Goal: Task Accomplishment & Management: Manage account settings

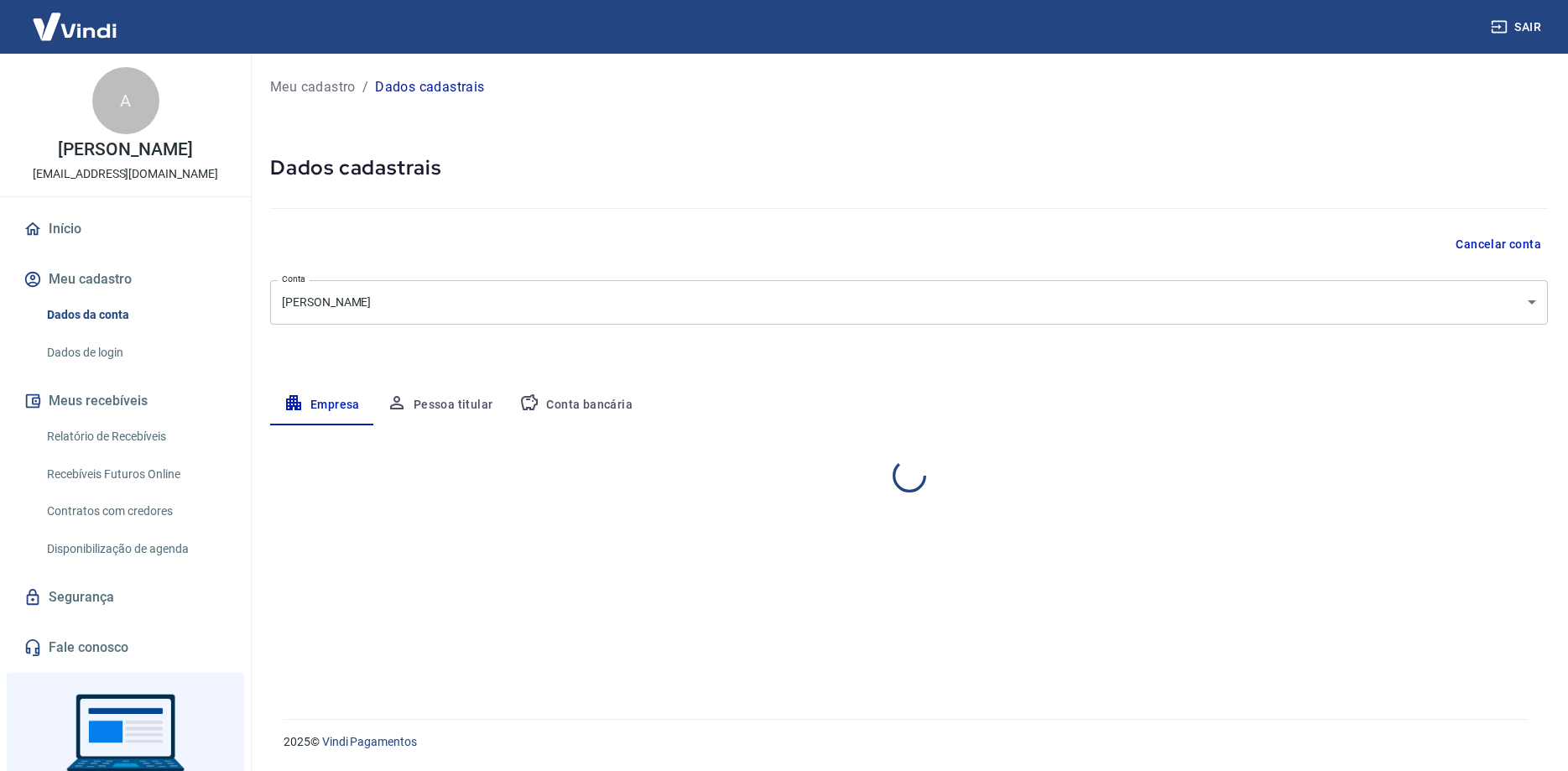
select select "SP"
select select "business"
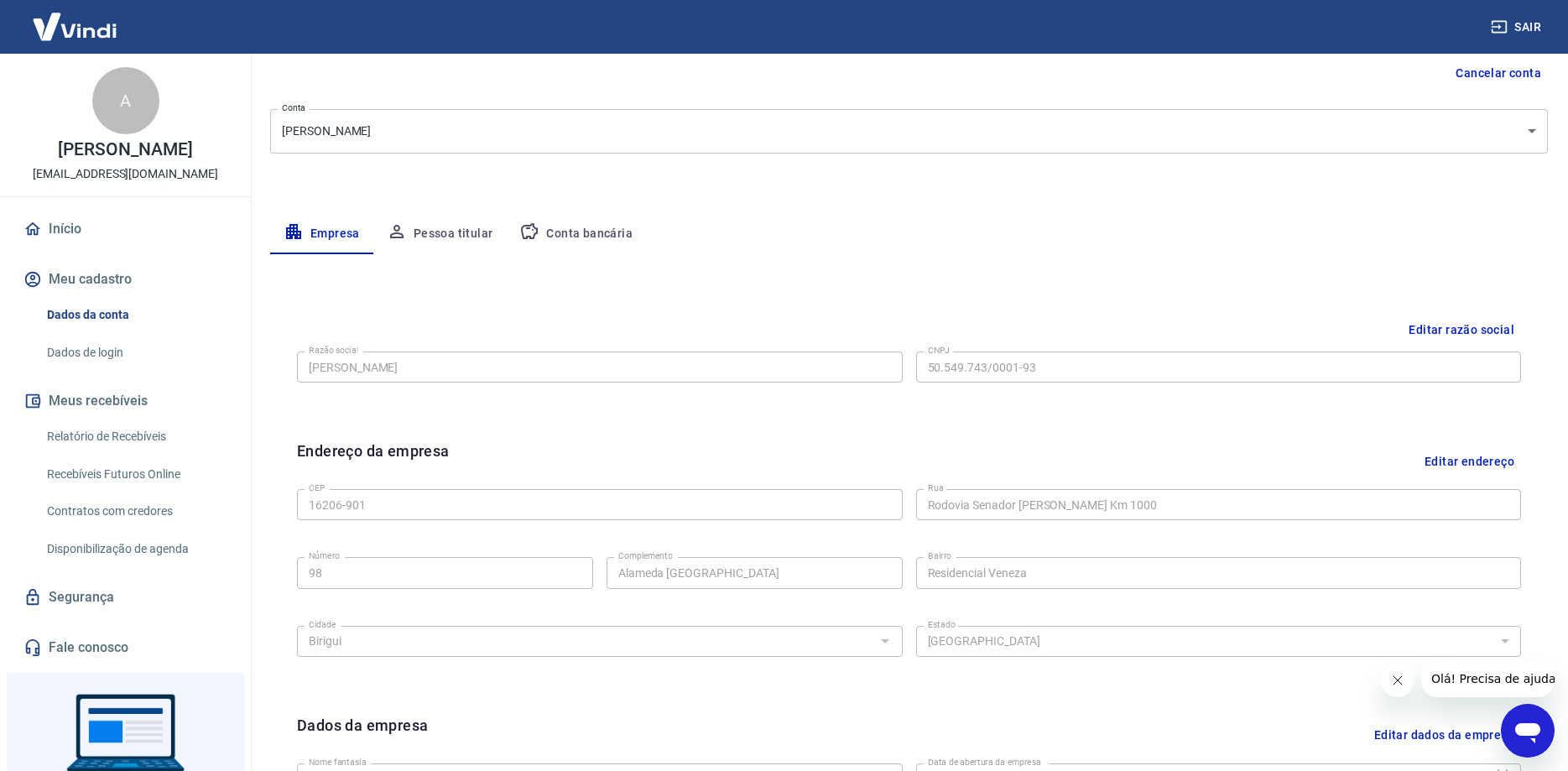
scroll to position [256, 0]
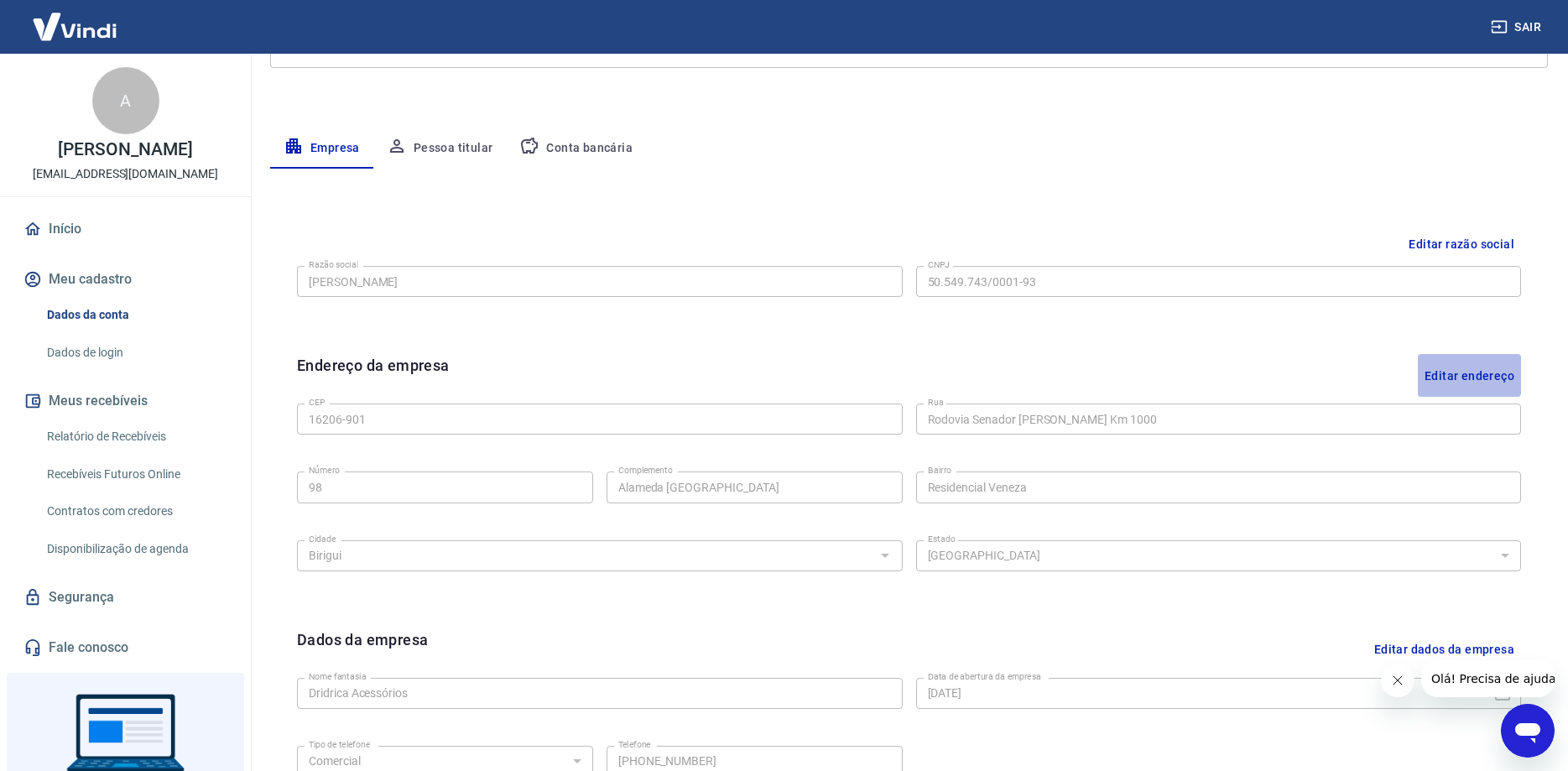
click at [1452, 375] on button "Editar endereço" at bounding box center [1470, 376] width 104 height 43
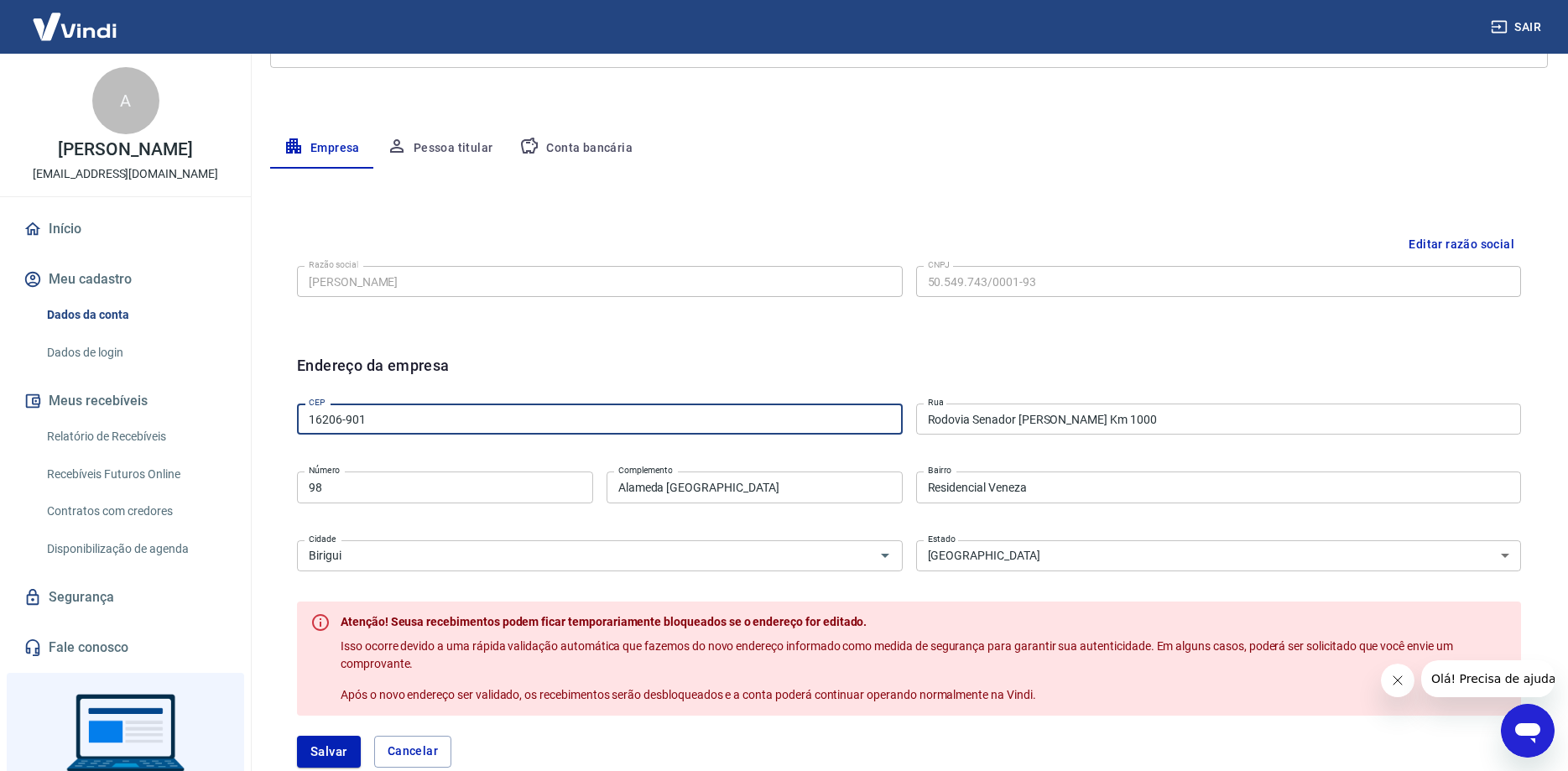
drag, startPoint x: 391, startPoint y: 422, endPoint x: 268, endPoint y: 424, distance: 123.0
click at [268, 424] on div "Meu cadastro / Dados cadastrais Dados cadastrais Cancelar conta Conta [PERSON_N…" at bounding box center [909, 431] width 1318 height 1271
drag, startPoint x: 374, startPoint y: 416, endPoint x: 253, endPoint y: 416, distance: 121.0
click at [297, 416] on input "16206-901" at bounding box center [600, 420] width 605 height 31
type input "16201-491"
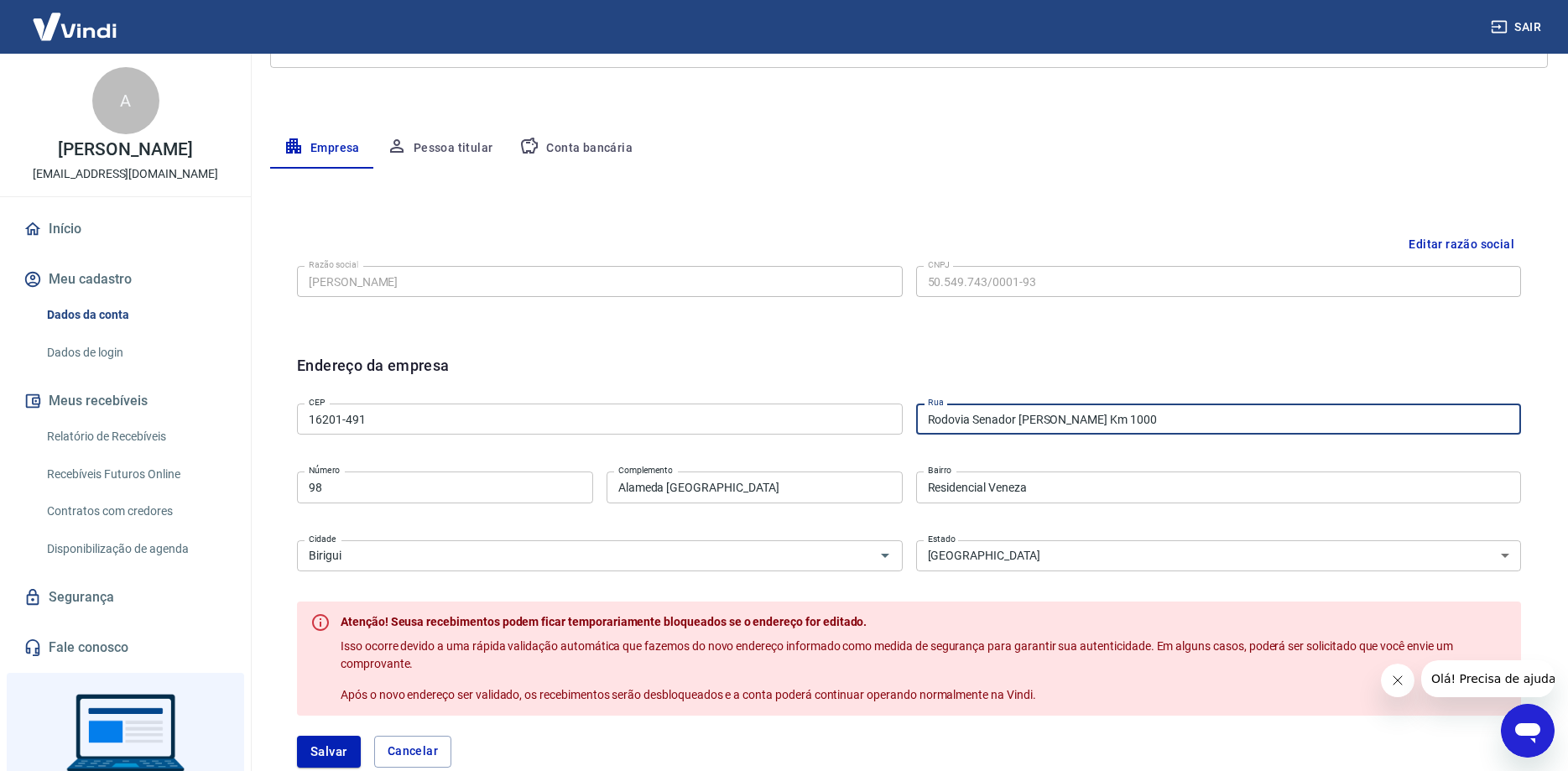
type input "[GEOGRAPHIC_DATA][PERSON_NAME]"
type input "Residencial [GEOGRAPHIC_DATA]"
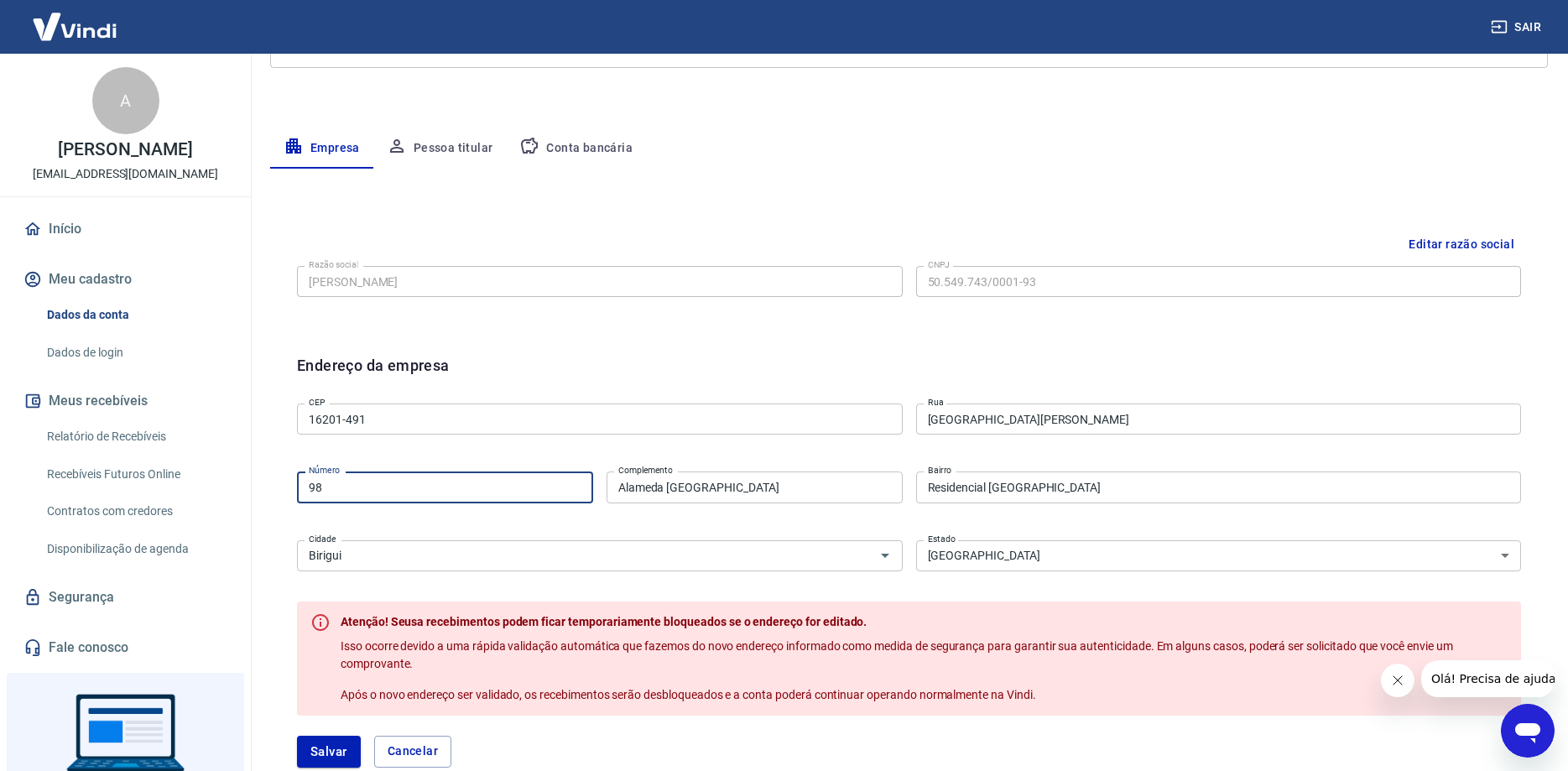
drag, startPoint x: 342, startPoint y: 485, endPoint x: 258, endPoint y: 490, distance: 84.1
click at [297, 490] on input "98" at bounding box center [445, 487] width 296 height 31
type input "309"
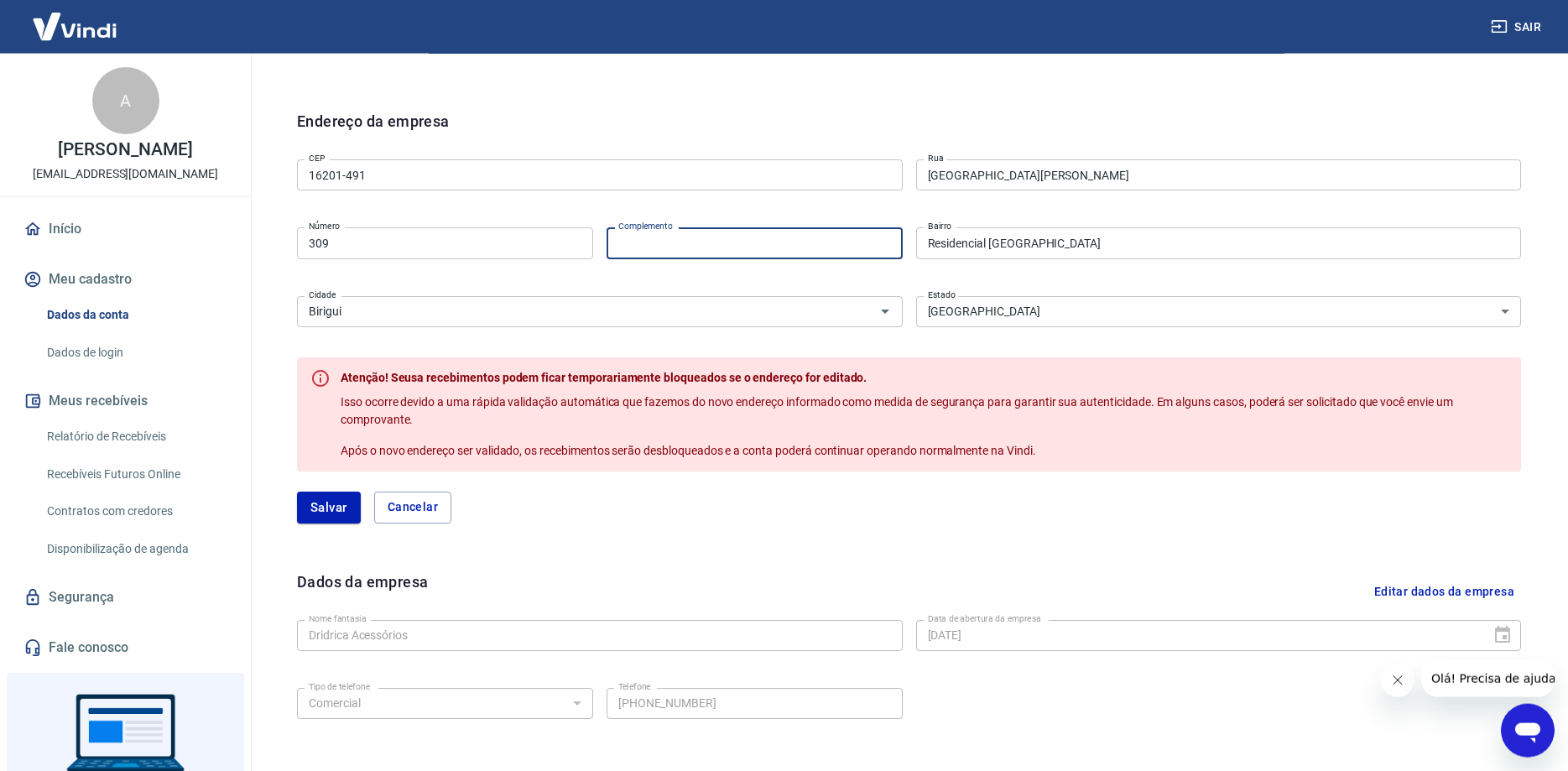
scroll to position [514, 0]
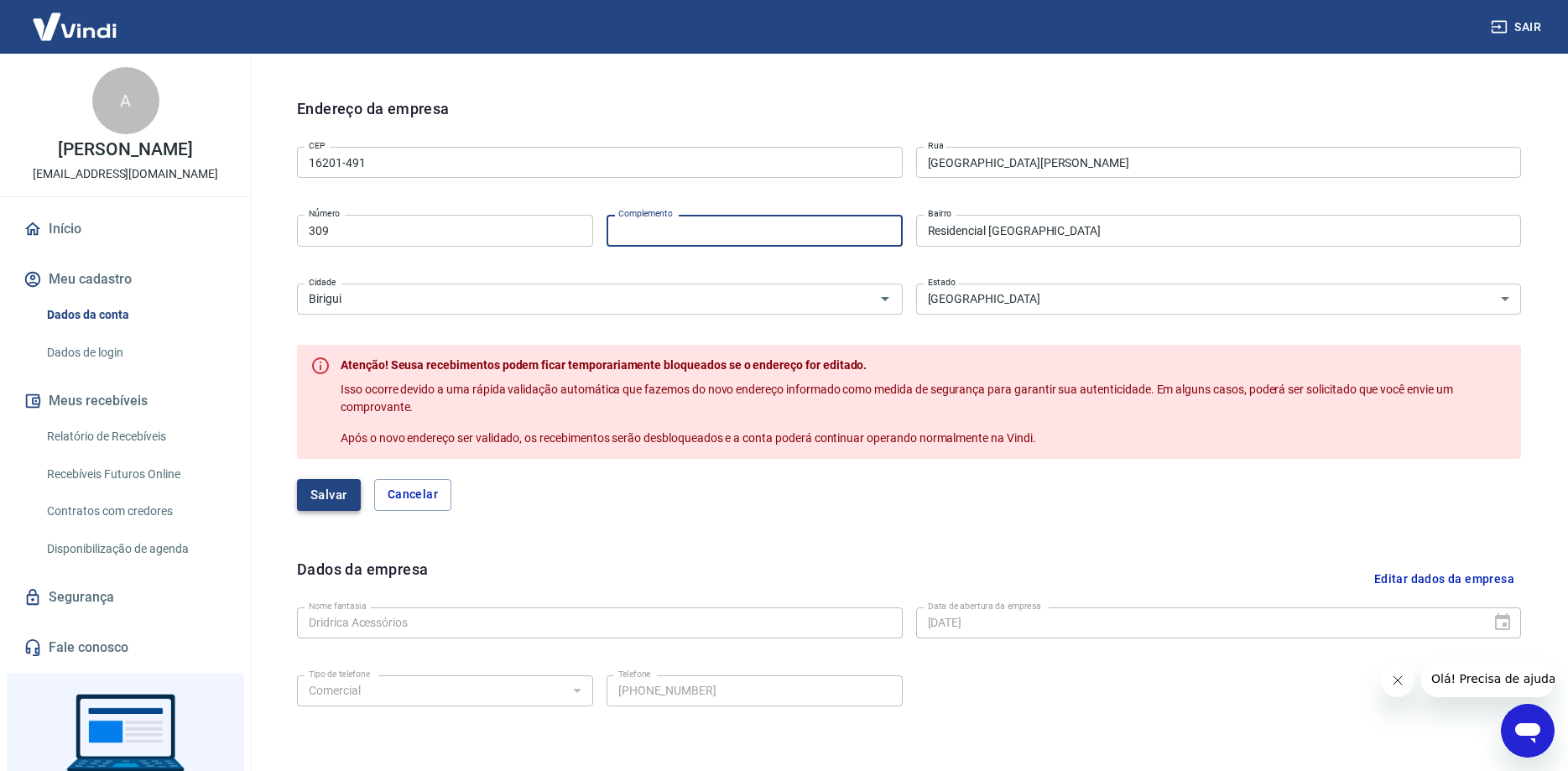
click at [335, 492] on button "Salvar" at bounding box center [329, 495] width 64 height 32
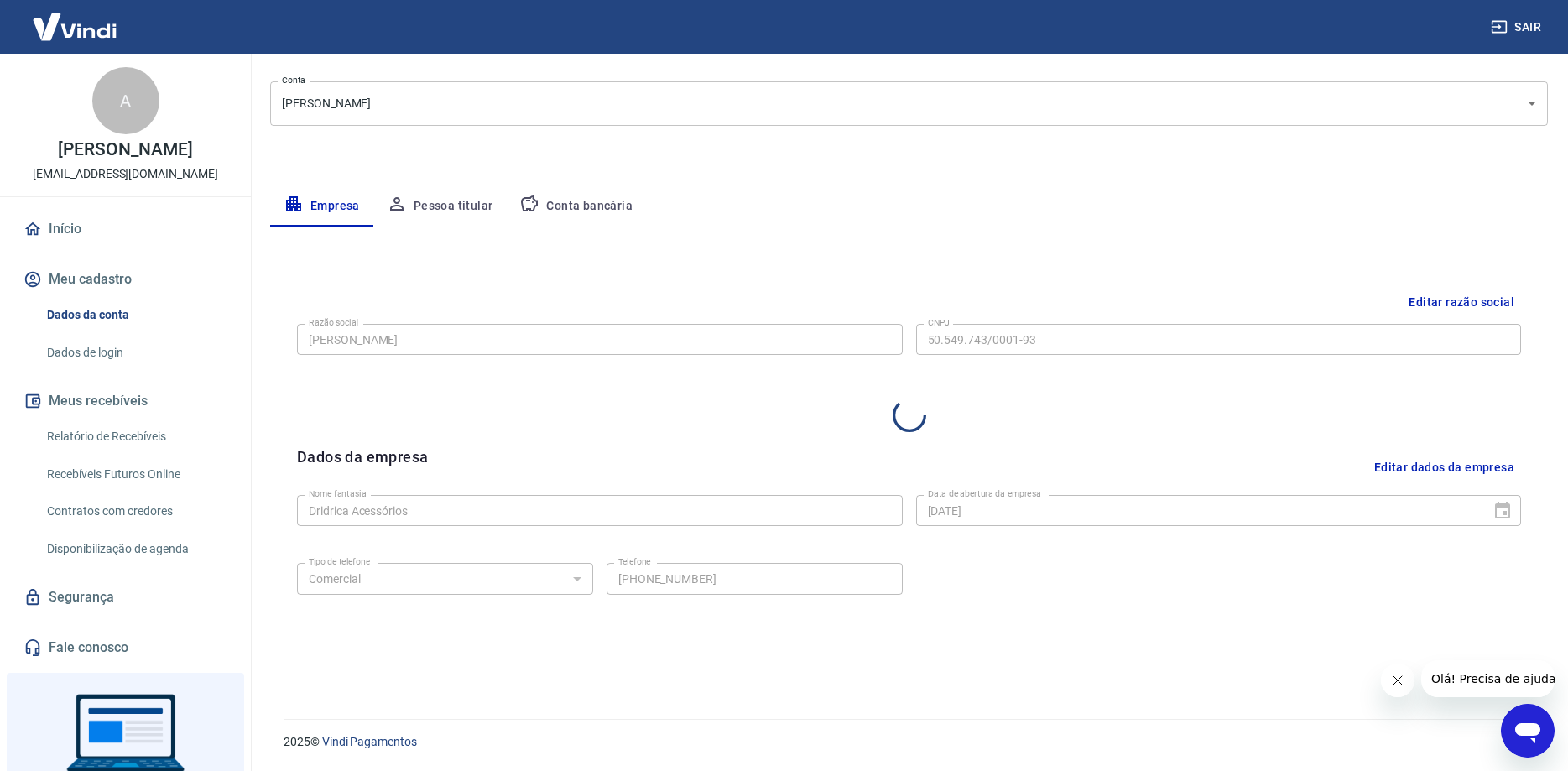
scroll to position [199, 0]
select select "SP"
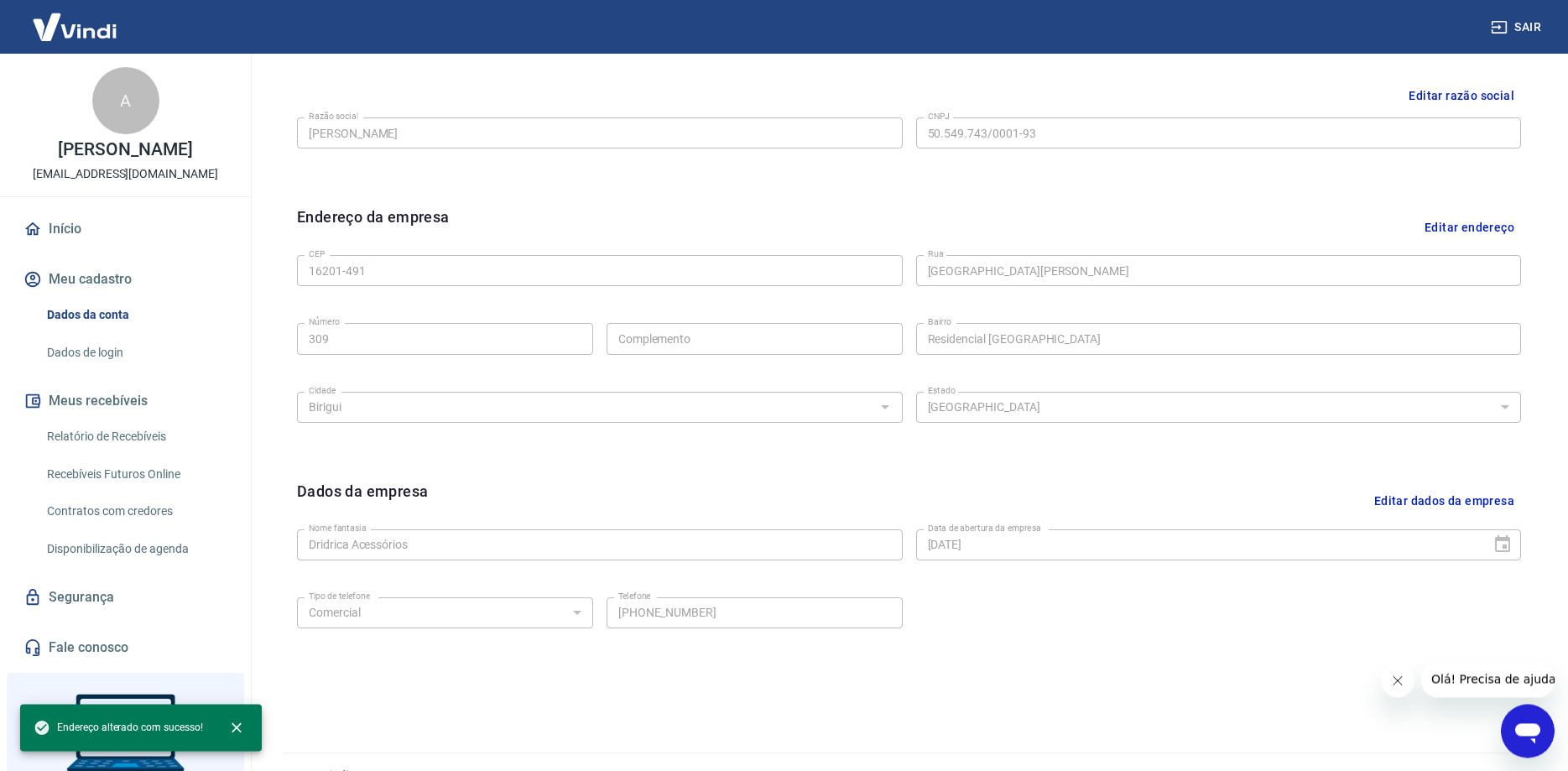
scroll to position [439, 0]
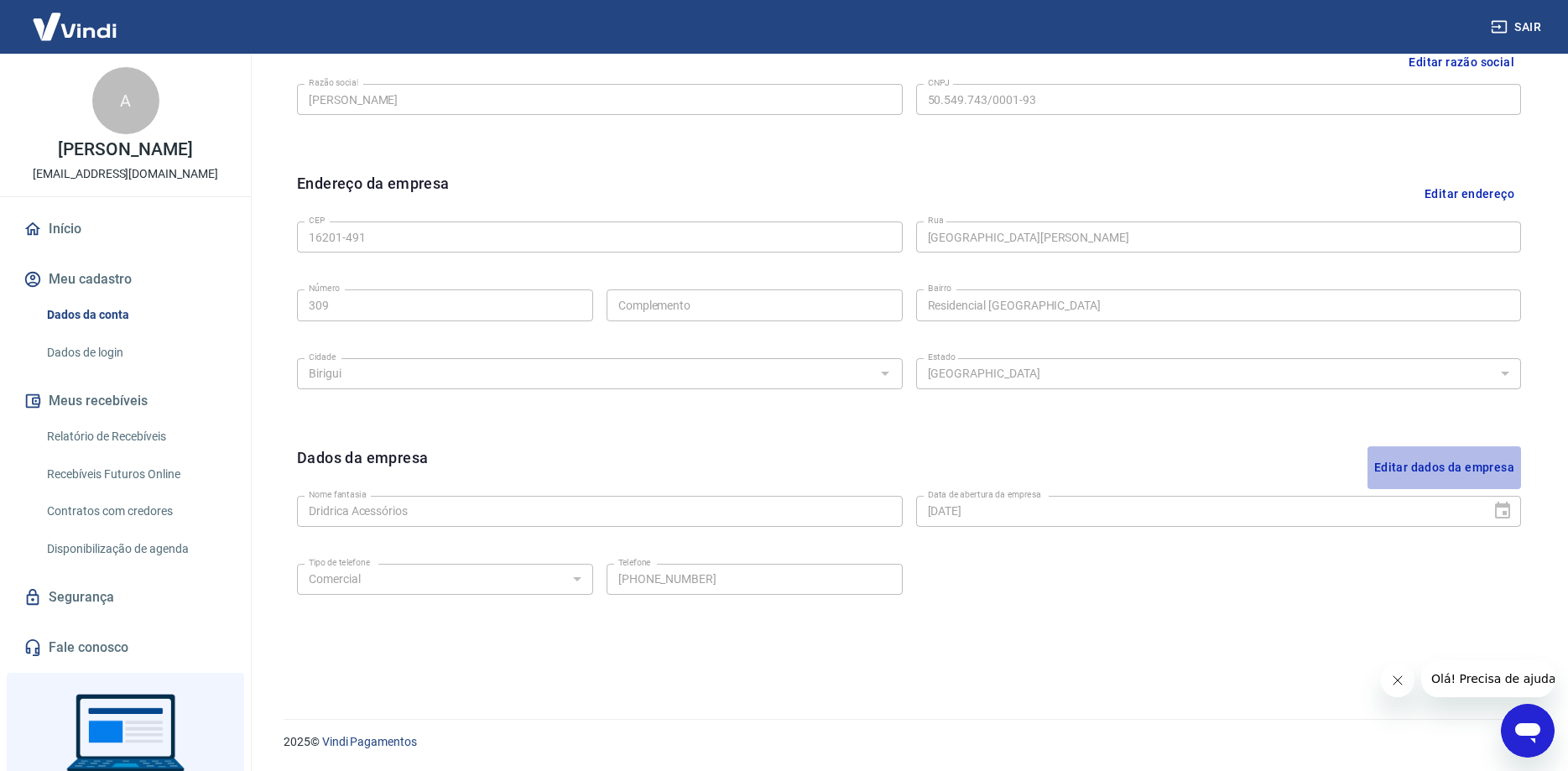
click at [1483, 470] on button "Editar dados da empresa" at bounding box center [1444, 468] width 154 height 43
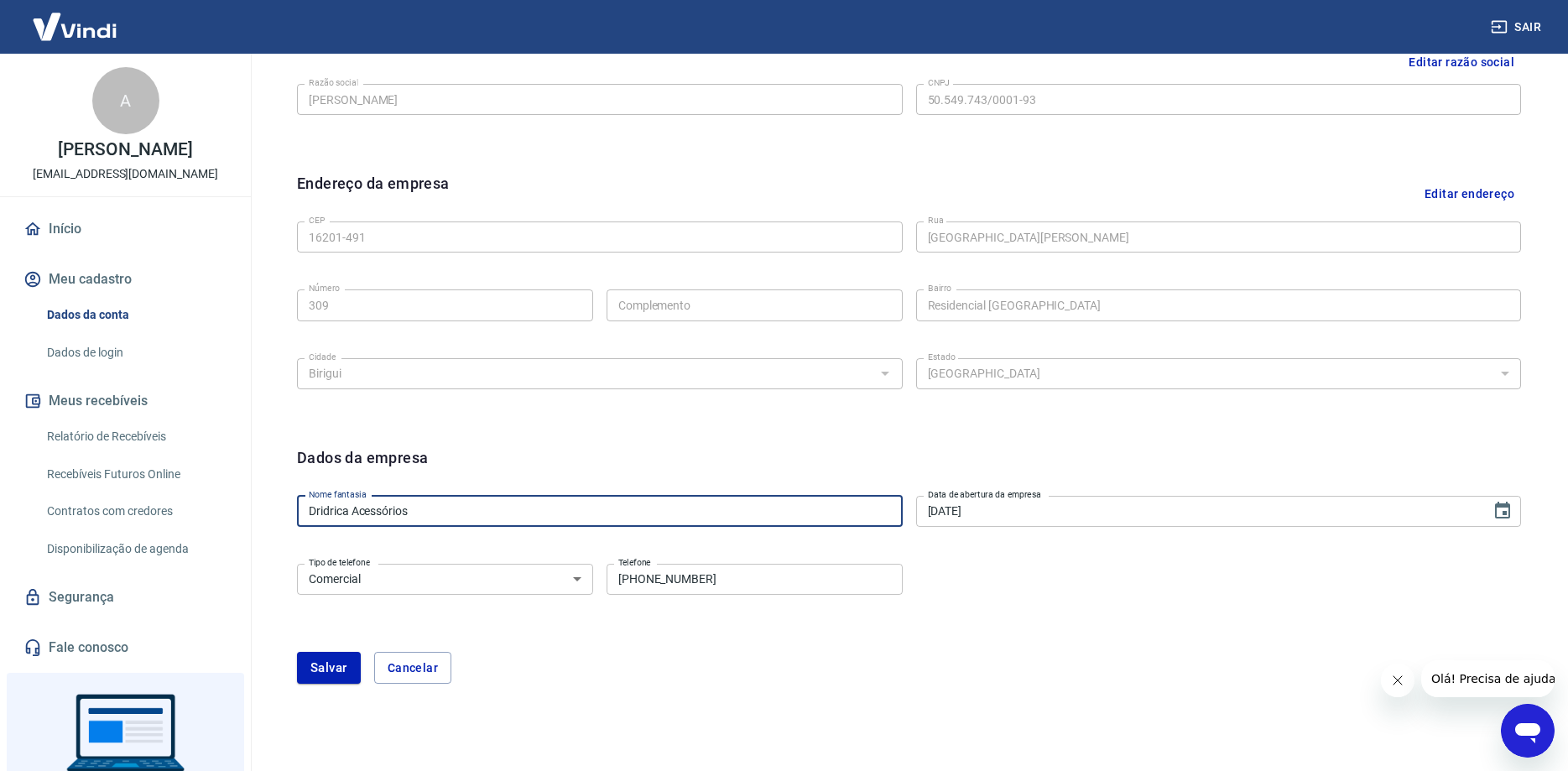
drag, startPoint x: 348, startPoint y: 510, endPoint x: 283, endPoint y: 506, distance: 65.1
click at [283, 506] on div "Editar razão social Razão social [PERSON_NAME] social CNPJ 50.549.743/0001-93 C…" at bounding box center [909, 376] width 1277 height 710
click at [337, 512] on input "Dridrica Acessórios" at bounding box center [600, 512] width 605 height 31
drag, startPoint x: 348, startPoint y: 509, endPoint x: 296, endPoint y: 508, distance: 52.0
click at [297, 508] on input "Dridrica Acessórios" at bounding box center [600, 512] width 605 height 31
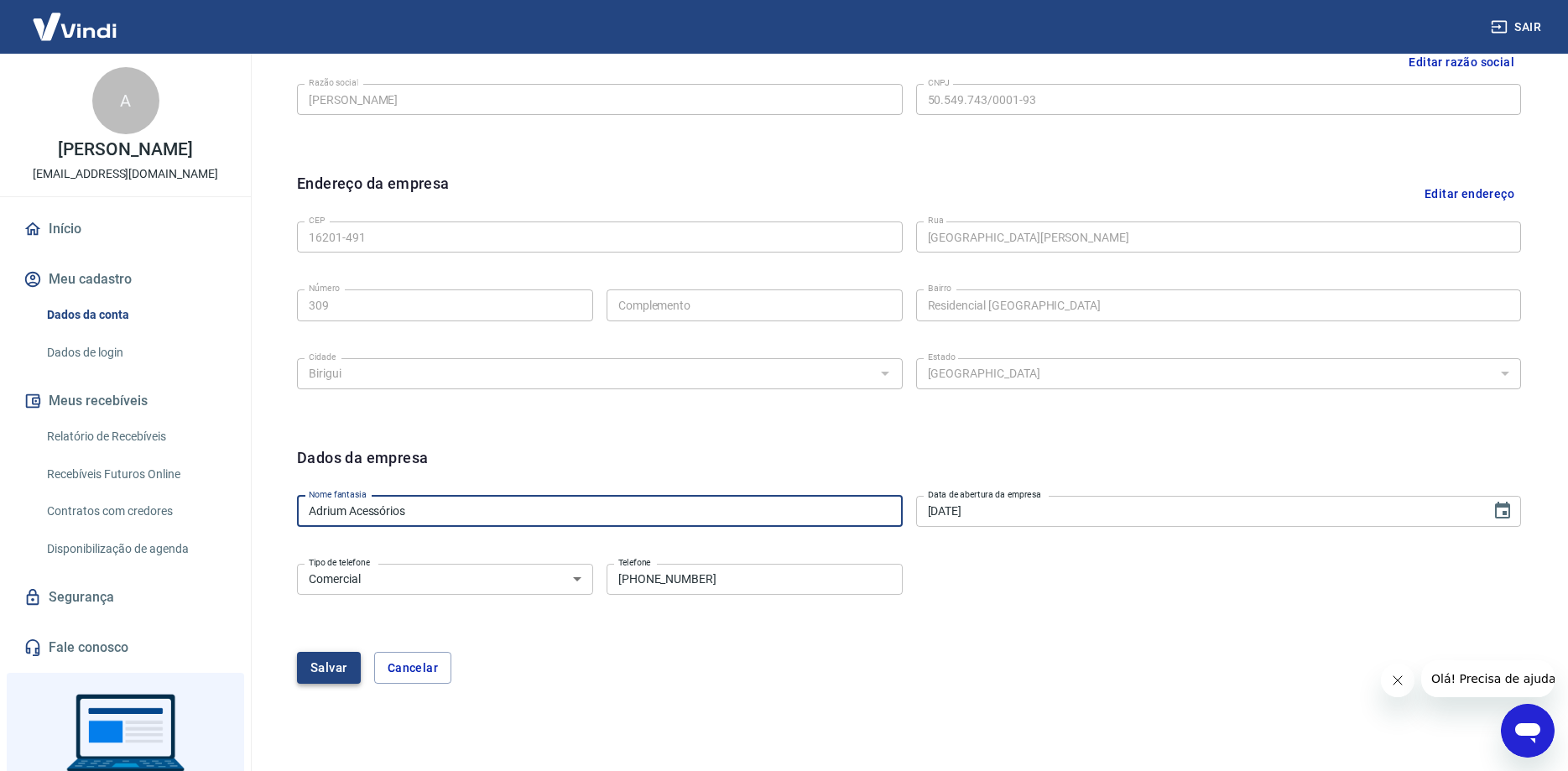
type input "Adrium Acessórios"
click at [342, 664] on button "Salvar" at bounding box center [329, 667] width 64 height 32
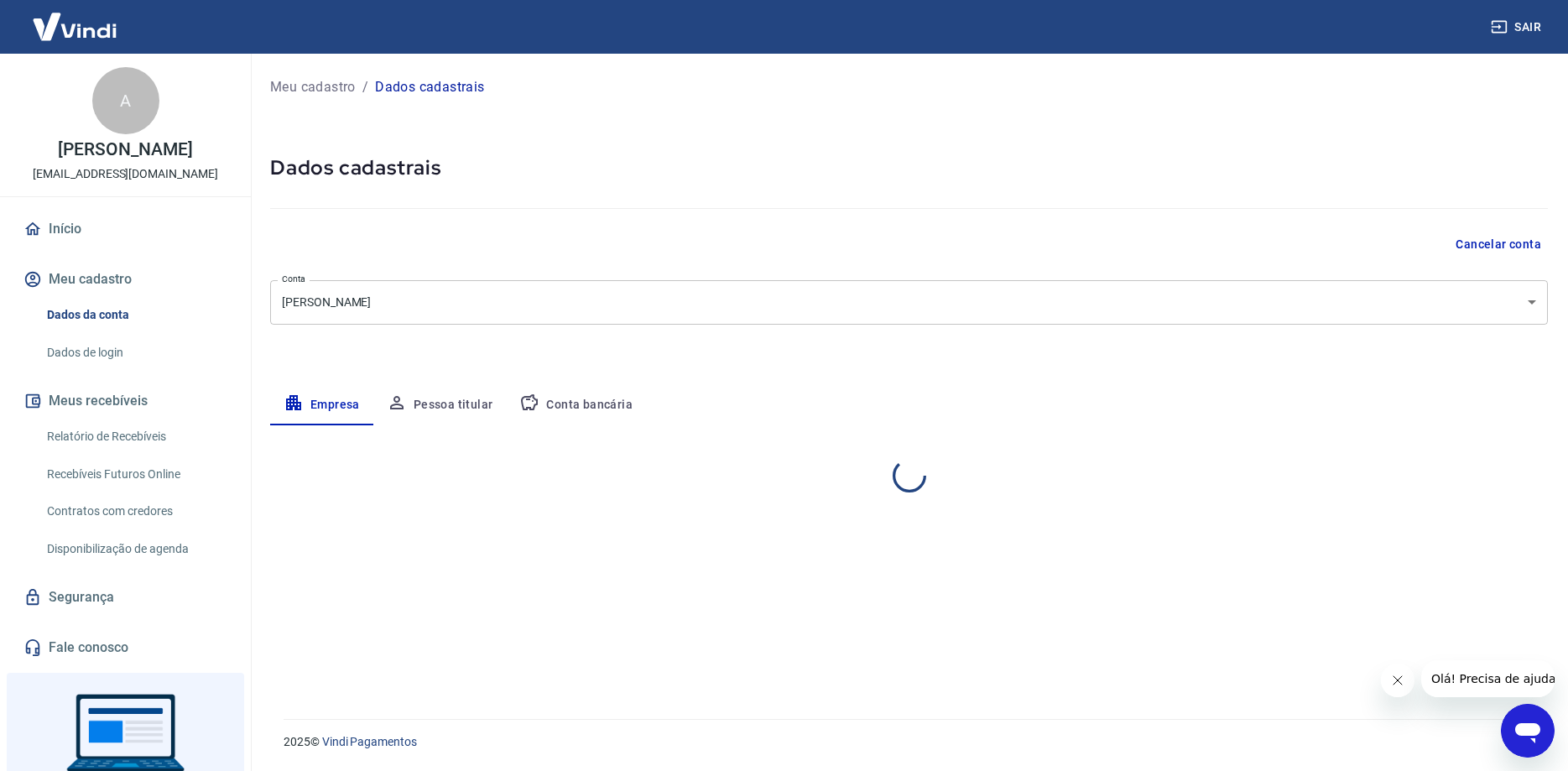
scroll to position [0, 0]
select select "SP"
select select "business"
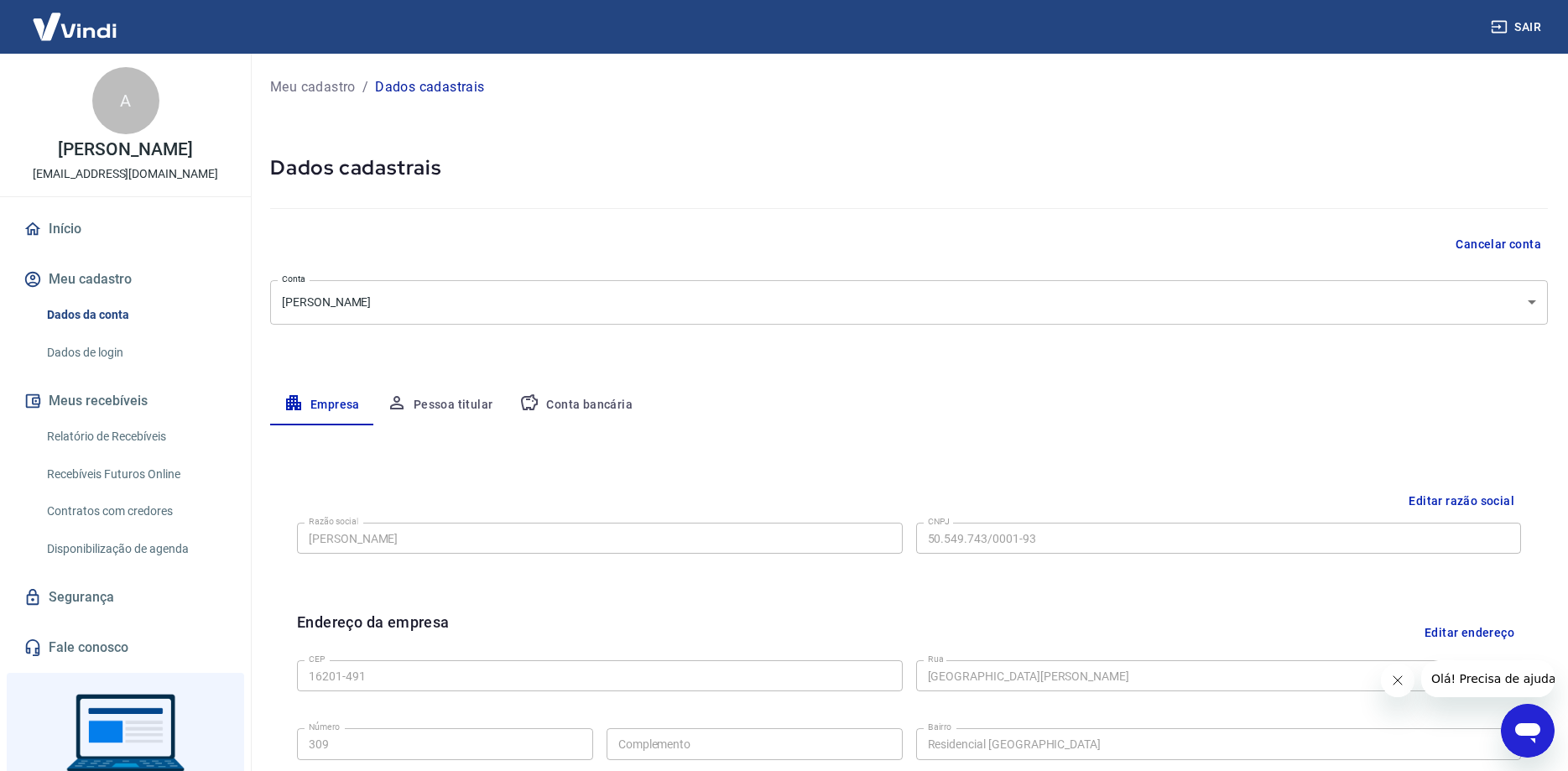
click at [459, 406] on button "Pessoa titular" at bounding box center [440, 405] width 133 height 40
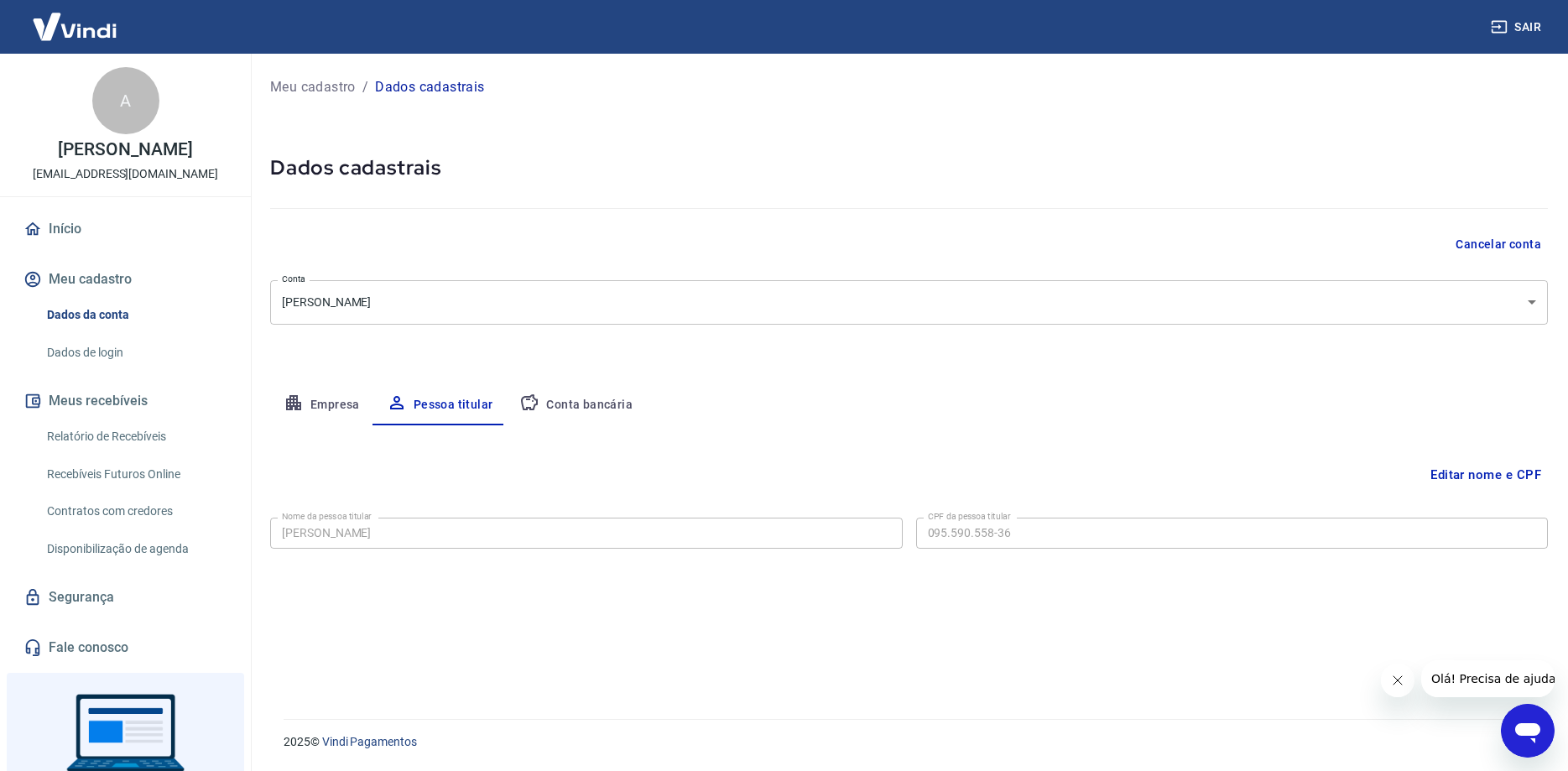
click at [624, 403] on button "Conta bancária" at bounding box center [575, 405] width 140 height 40
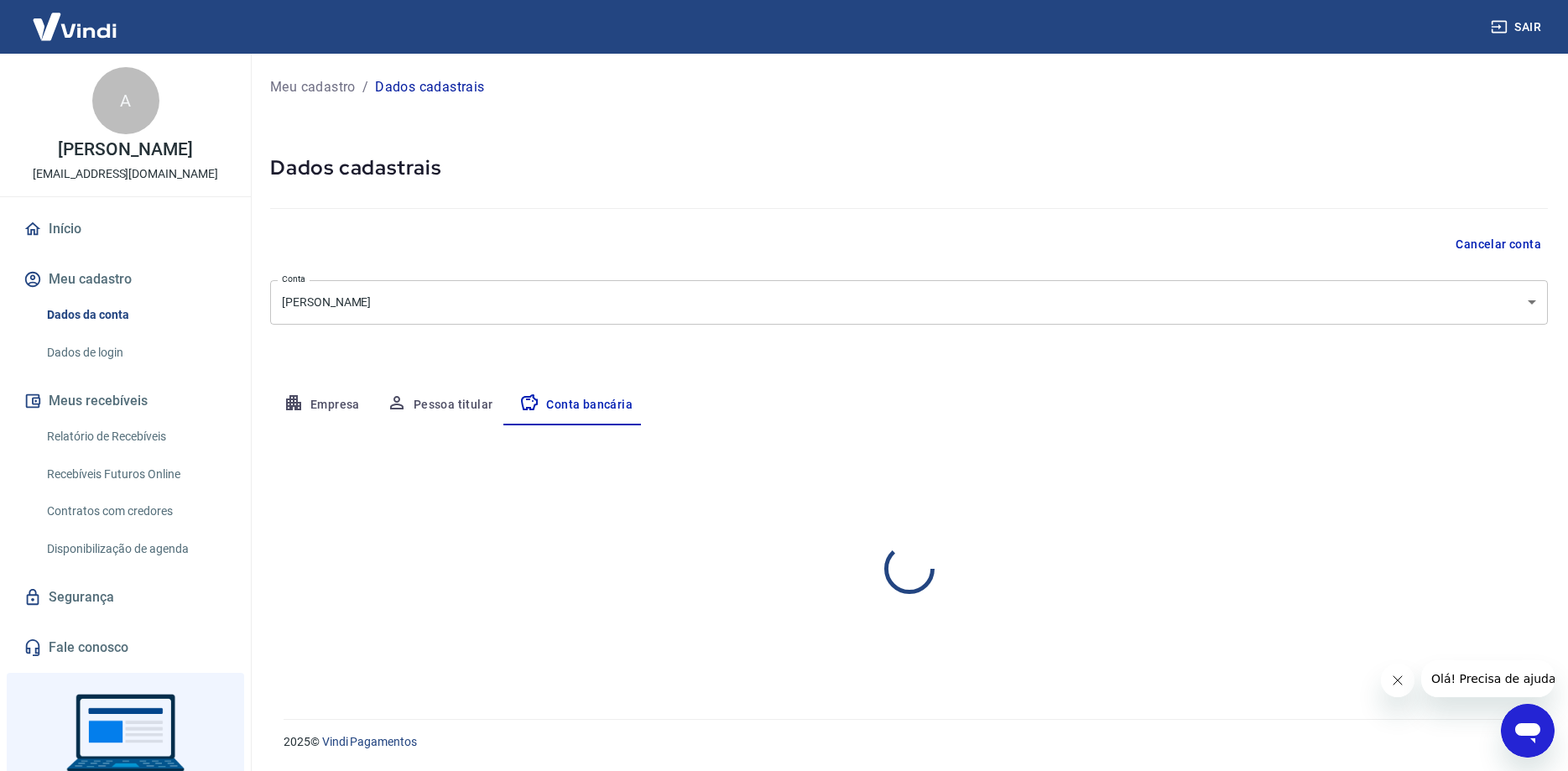
select select "1"
click at [75, 353] on link "Dados de login" at bounding box center [135, 352] width 191 height 34
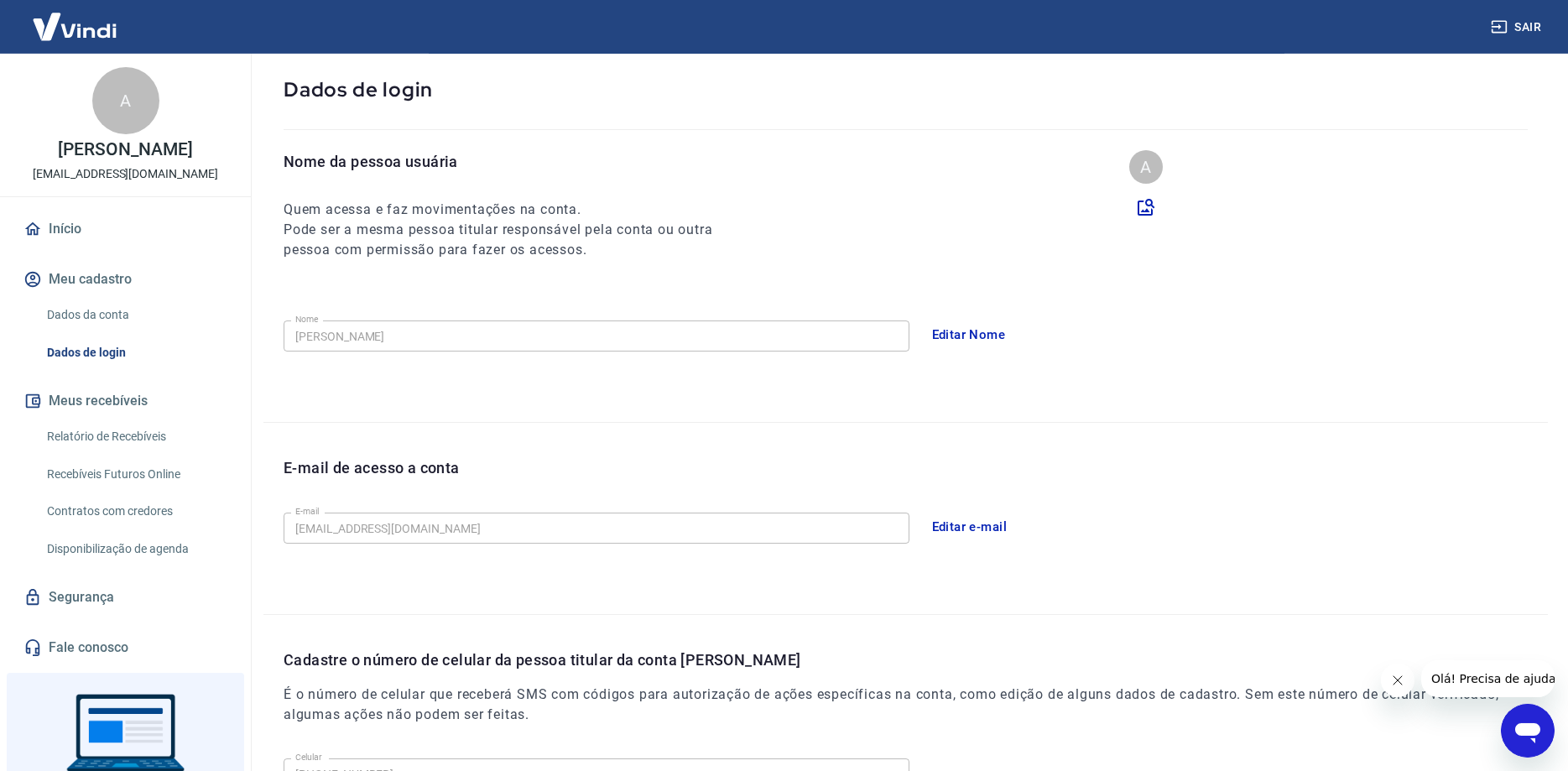
scroll to position [85, 0]
click at [982, 522] on button "Editar e-mail" at bounding box center [969, 526] width 94 height 35
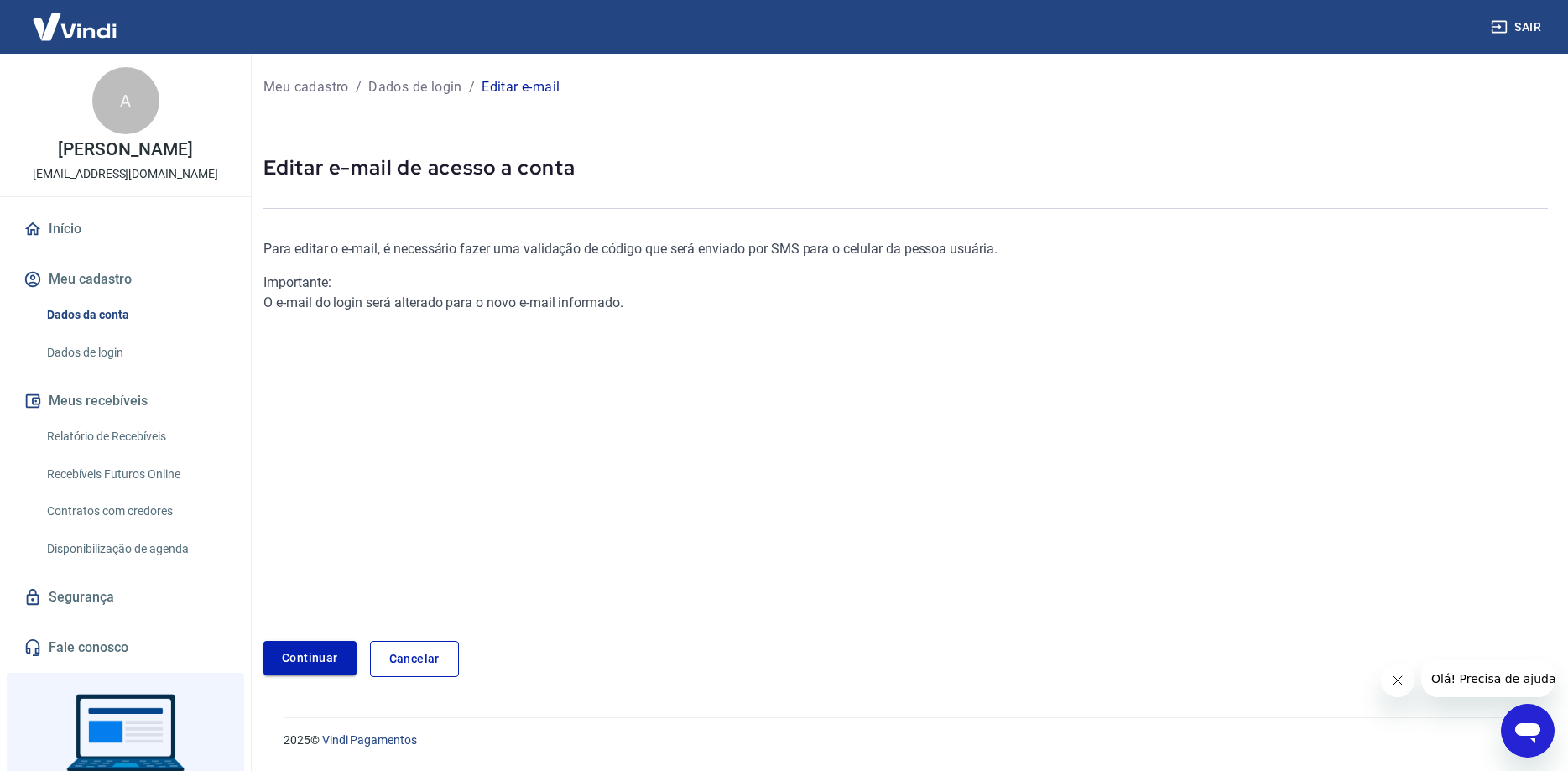
click at [302, 658] on link "Continuar" at bounding box center [309, 658] width 93 height 34
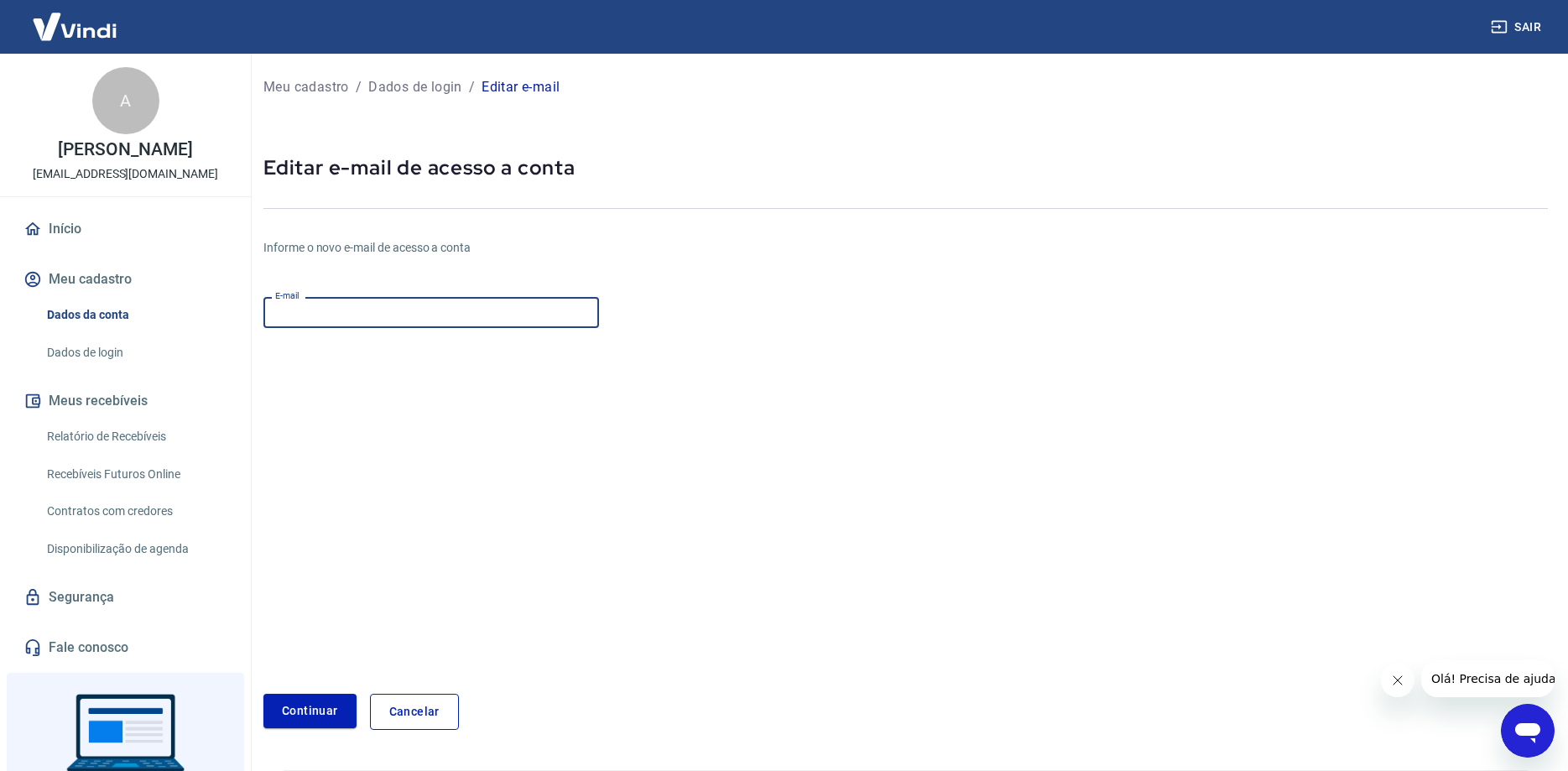
click at [303, 324] on input "E-mail" at bounding box center [430, 313] width 336 height 31
type input "[EMAIL_ADDRESS][DOMAIN_NAME]"
click at [313, 707] on button "Continuar" at bounding box center [309, 710] width 93 height 34
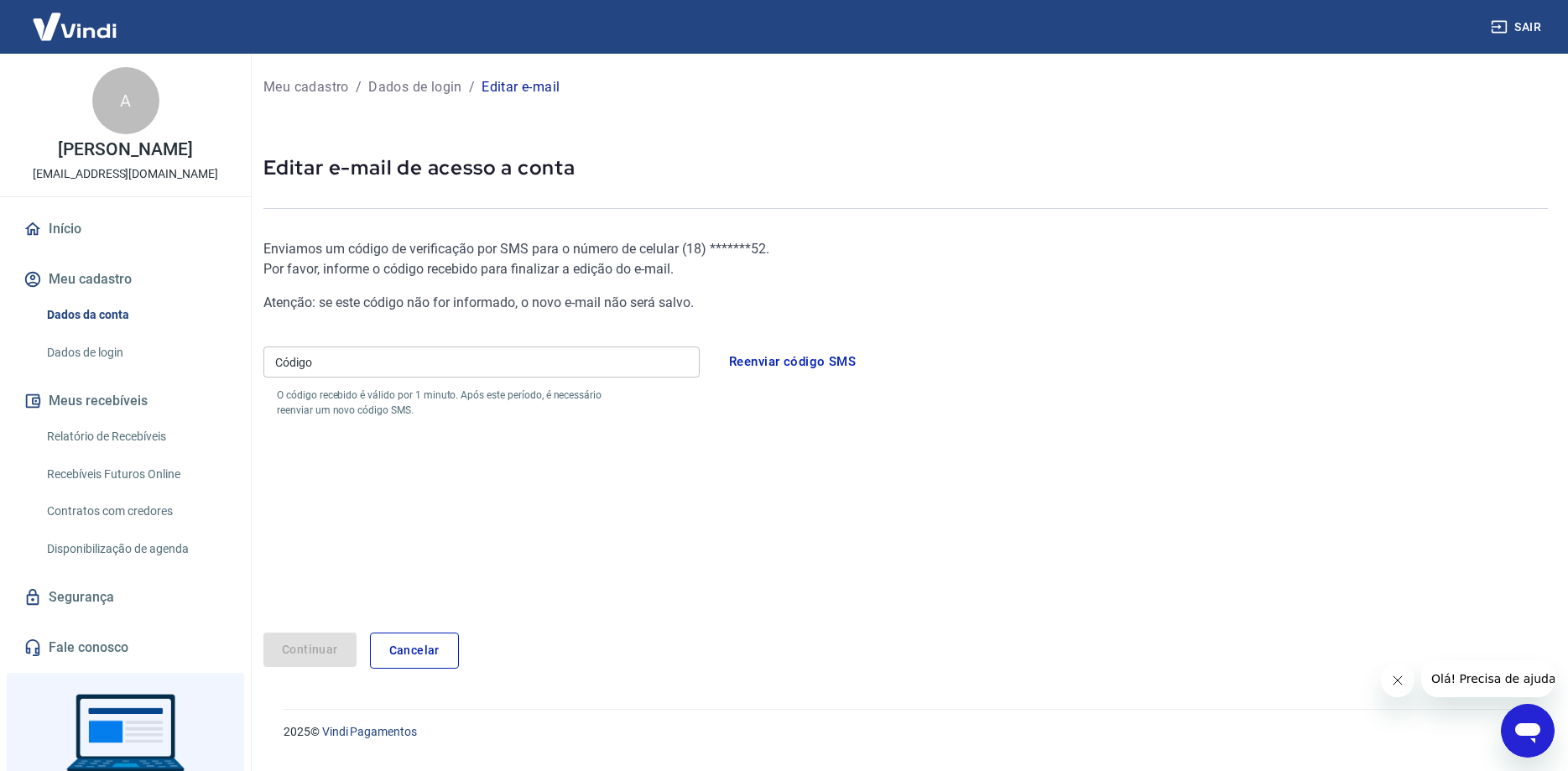
click at [815, 365] on button "Reenviar código SMS" at bounding box center [792, 362] width 145 height 35
click at [310, 368] on input "Código" at bounding box center [481, 362] width 436 height 31
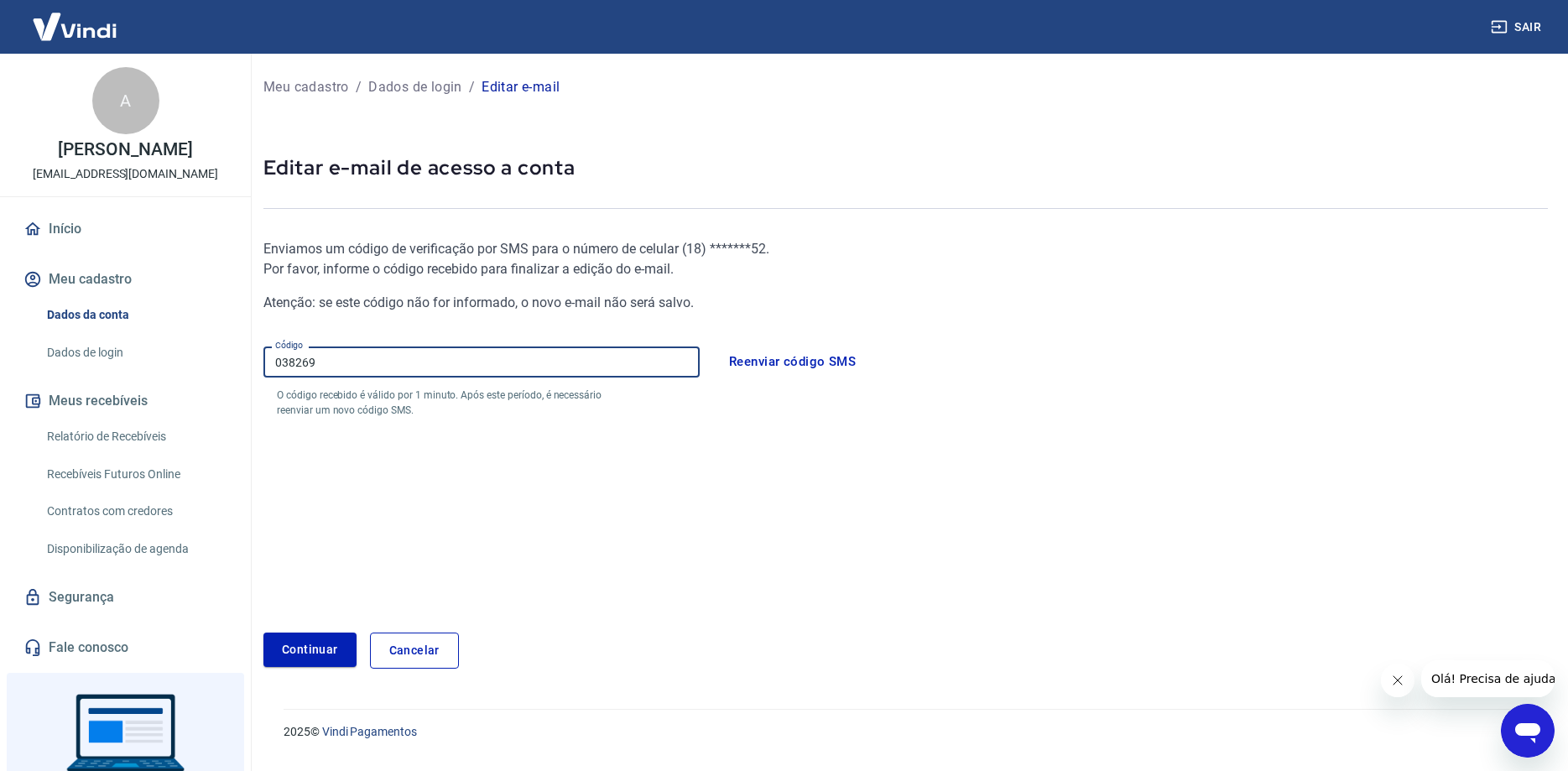
type input "038269"
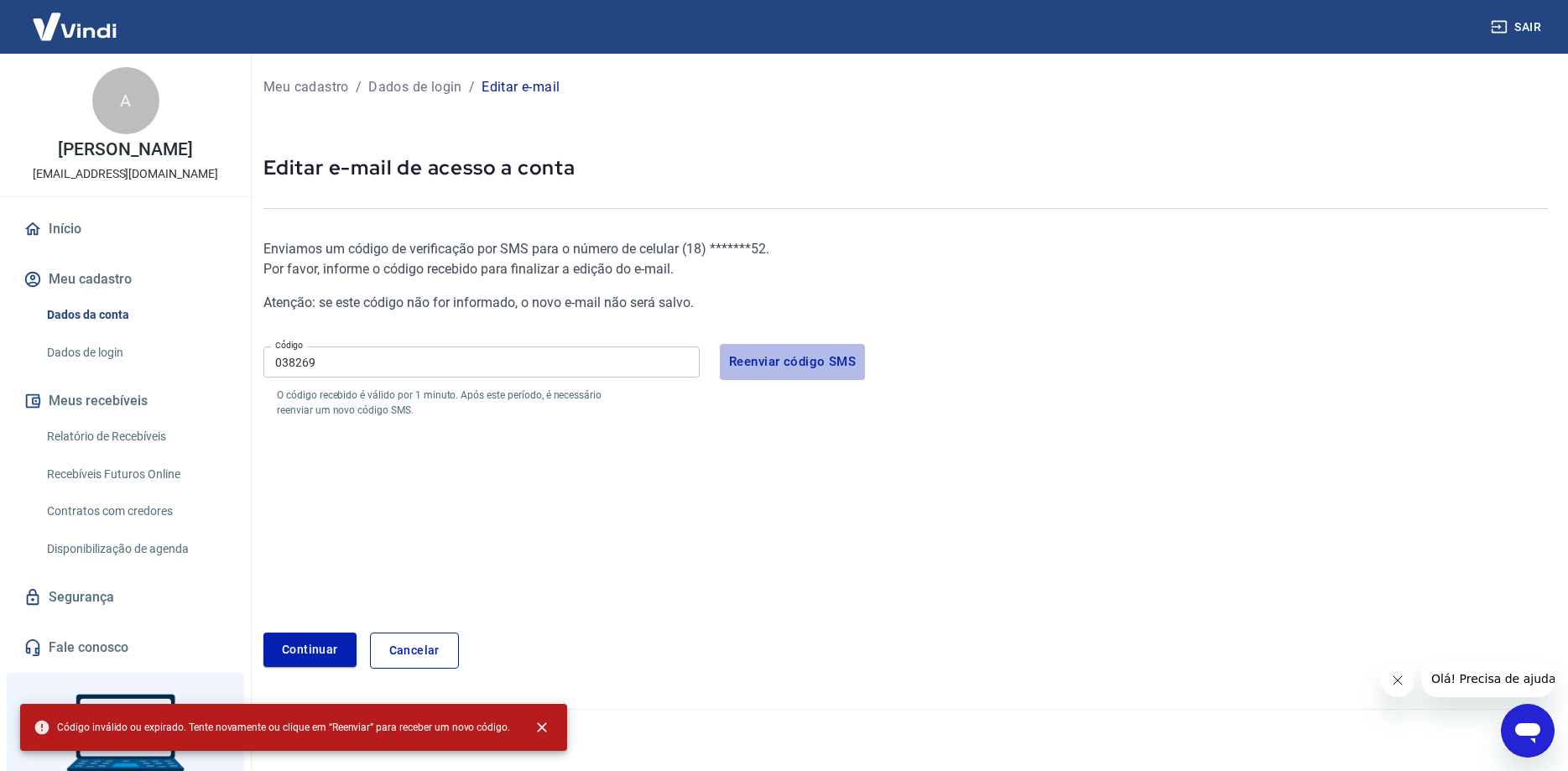
click at [799, 358] on button "Reenviar código SMS" at bounding box center [792, 362] width 145 height 35
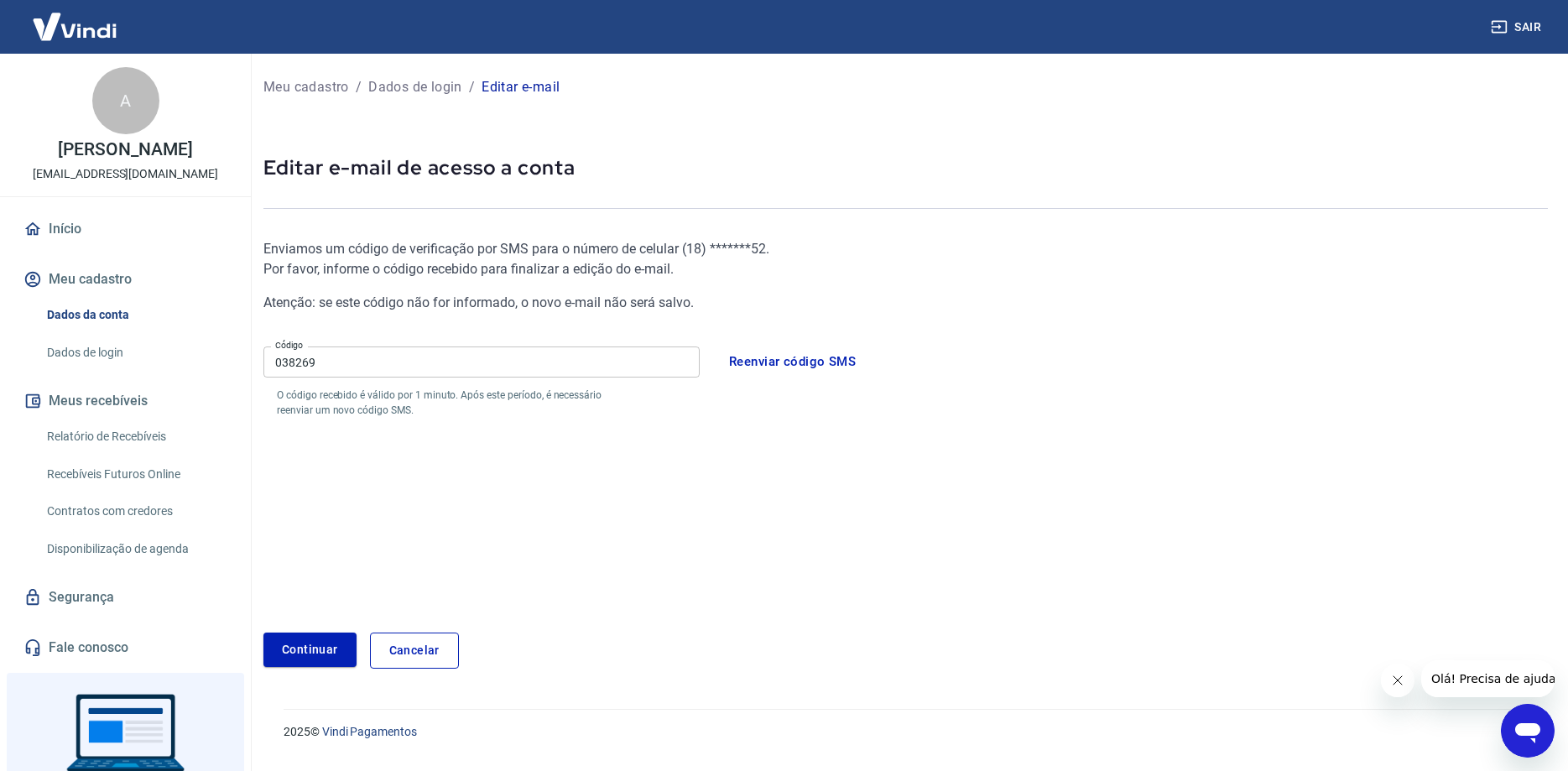
click at [1169, 470] on div "Enviamos um código de verificação por SMS para o número de celular ( 18 ) *****…" at bounding box center [905, 423] width 1284 height 421
click at [758, 357] on button "Reenviar código SMS" at bounding box center [792, 362] width 145 height 35
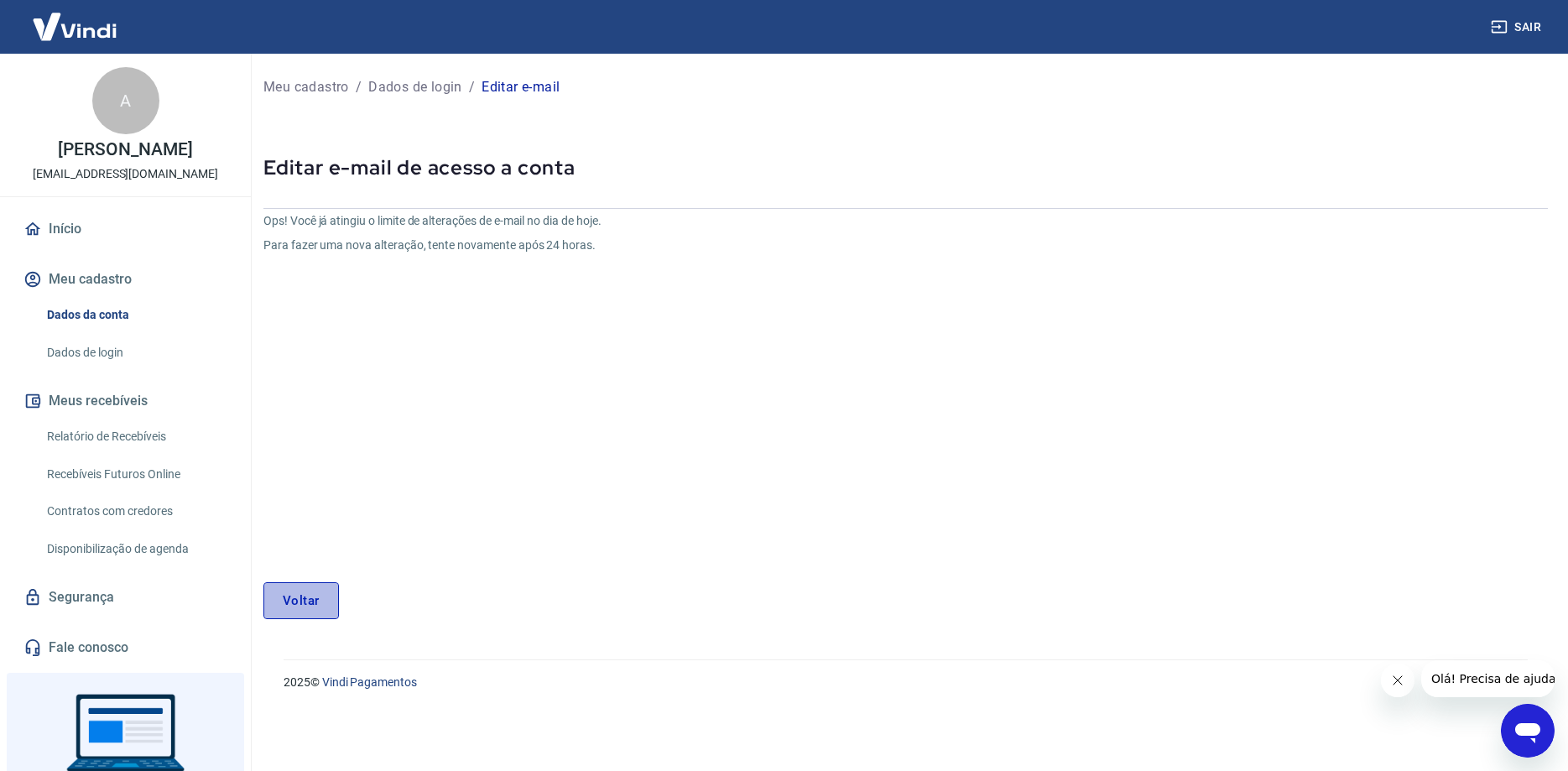
click at [286, 604] on link "Voltar" at bounding box center [300, 601] width 75 height 37
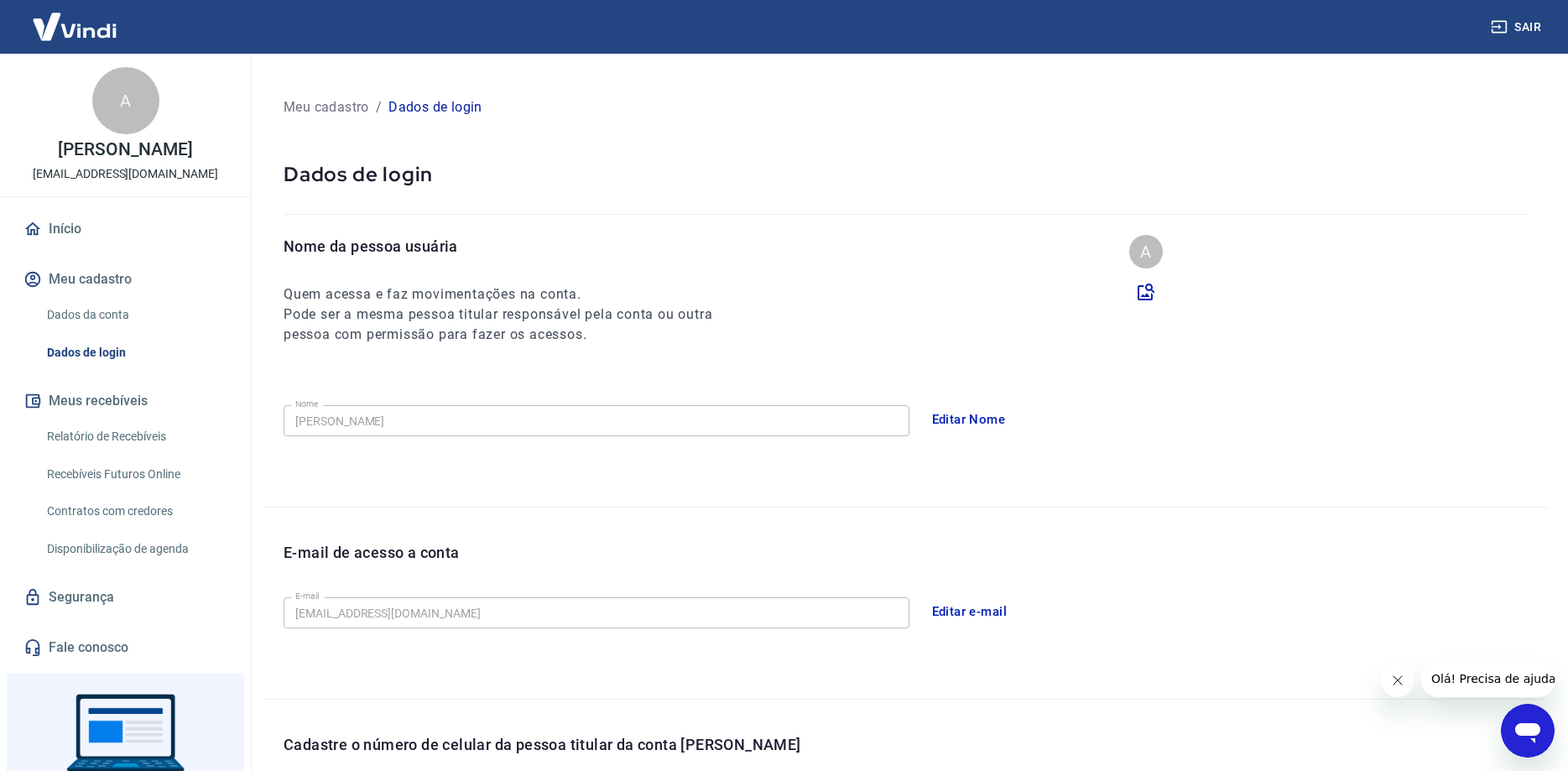
click at [127, 99] on div "A" at bounding box center [125, 101] width 67 height 68
click at [127, 101] on div "A" at bounding box center [125, 101] width 67 height 68
click at [85, 316] on link "Dados da conta" at bounding box center [135, 314] width 191 height 34
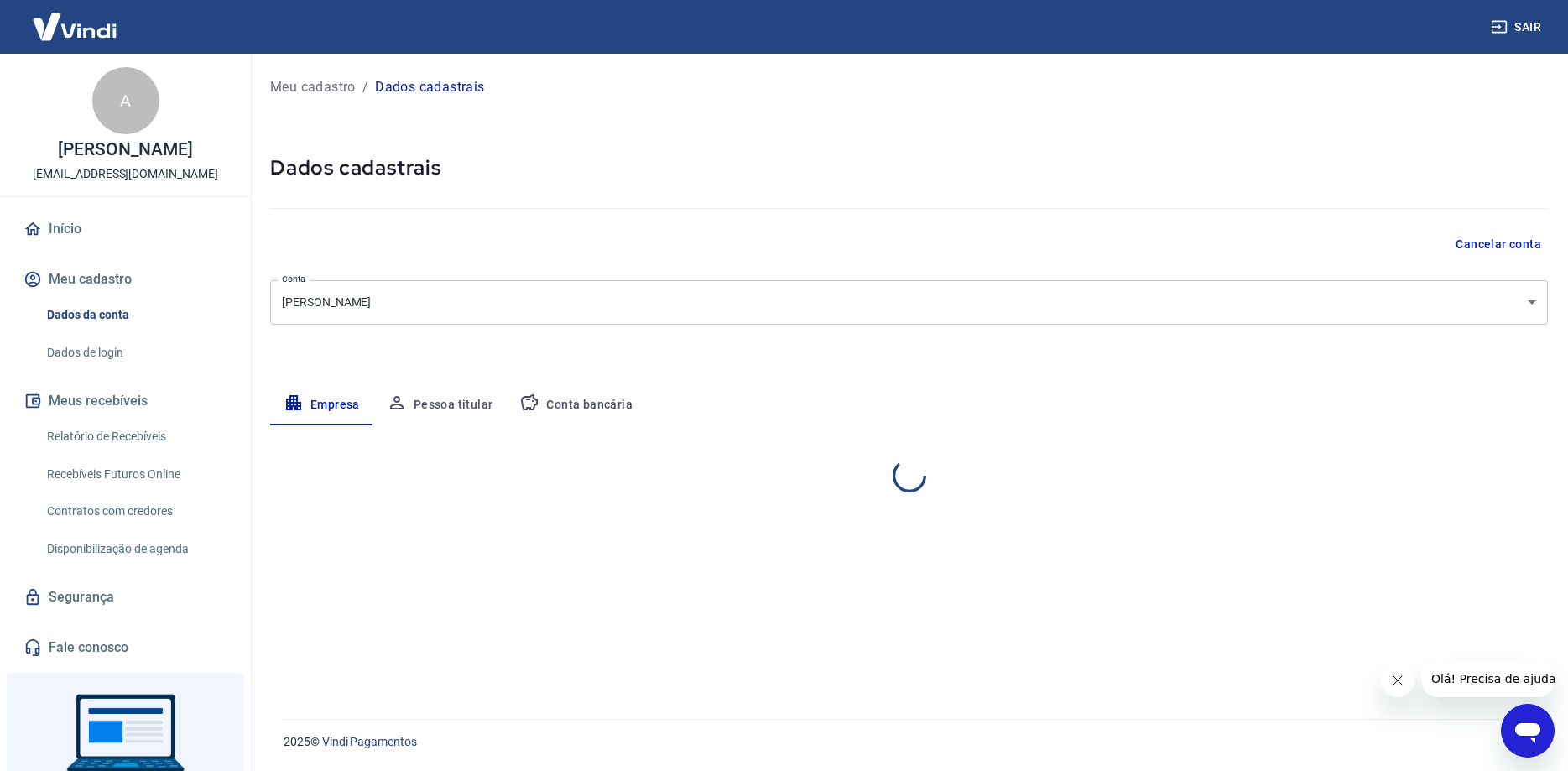
select select "SP"
select select "business"
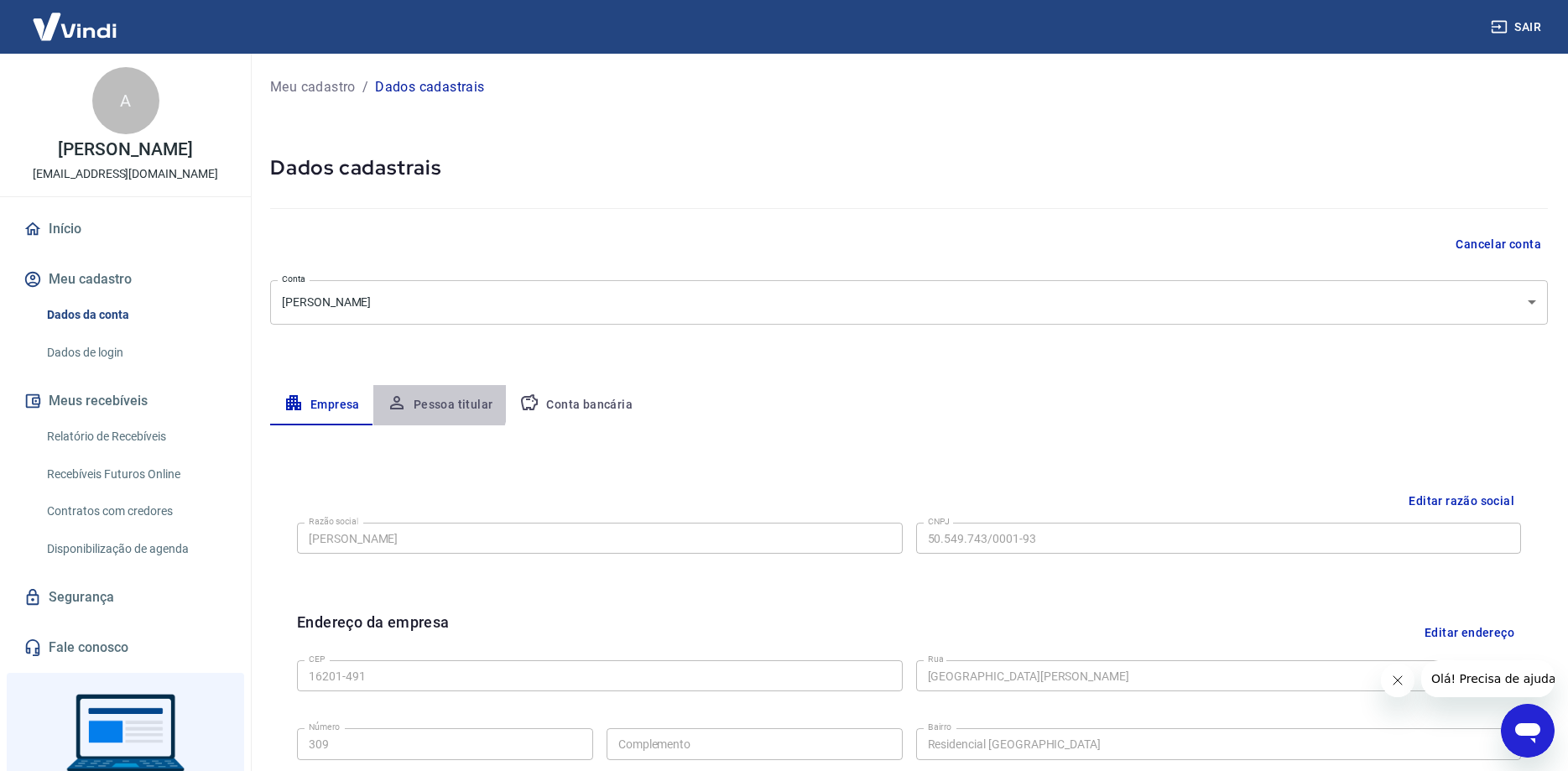
click at [427, 402] on button "Pessoa titular" at bounding box center [440, 405] width 133 height 40
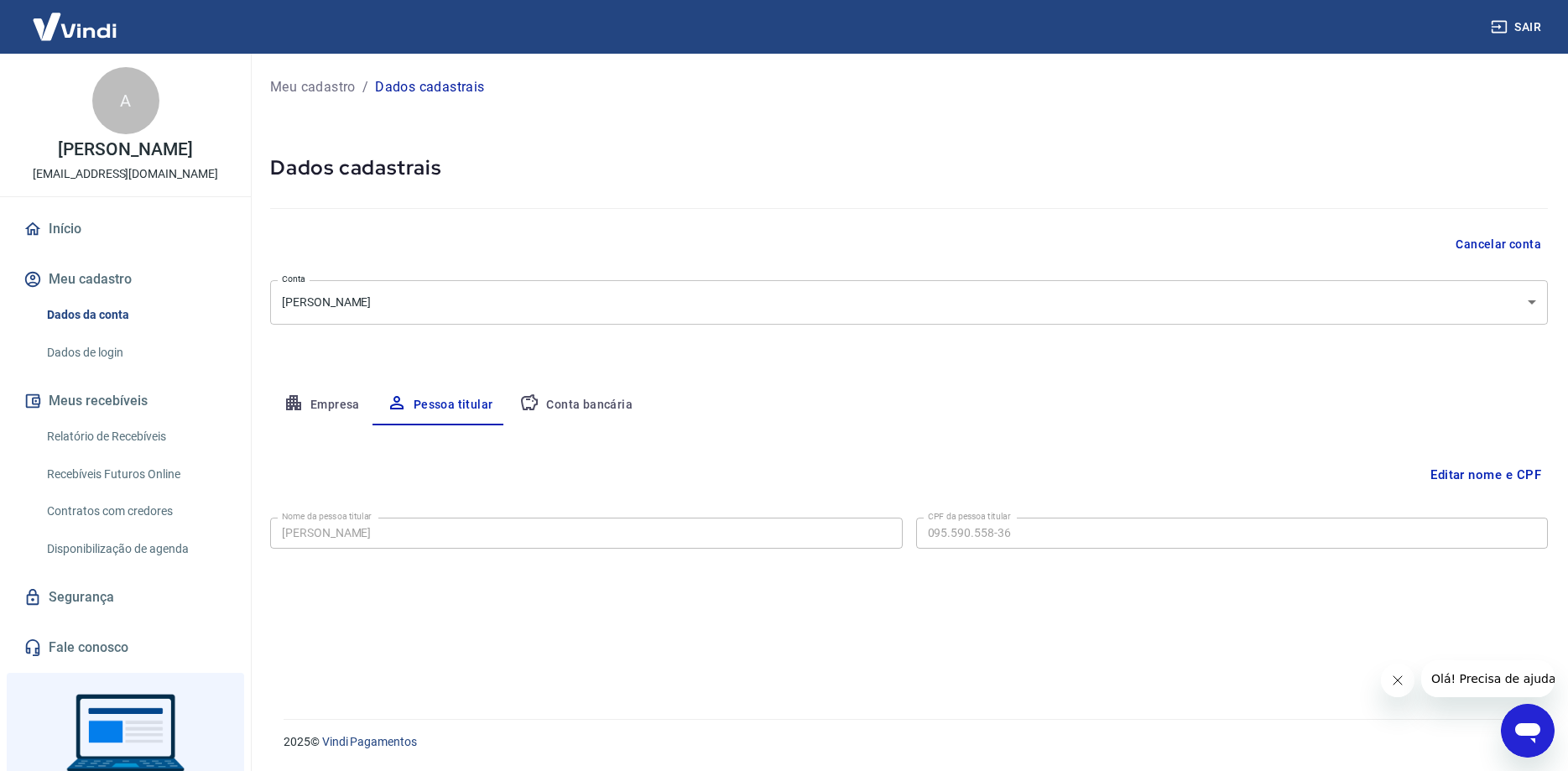
click at [592, 396] on button "Conta bancária" at bounding box center [575, 405] width 140 height 40
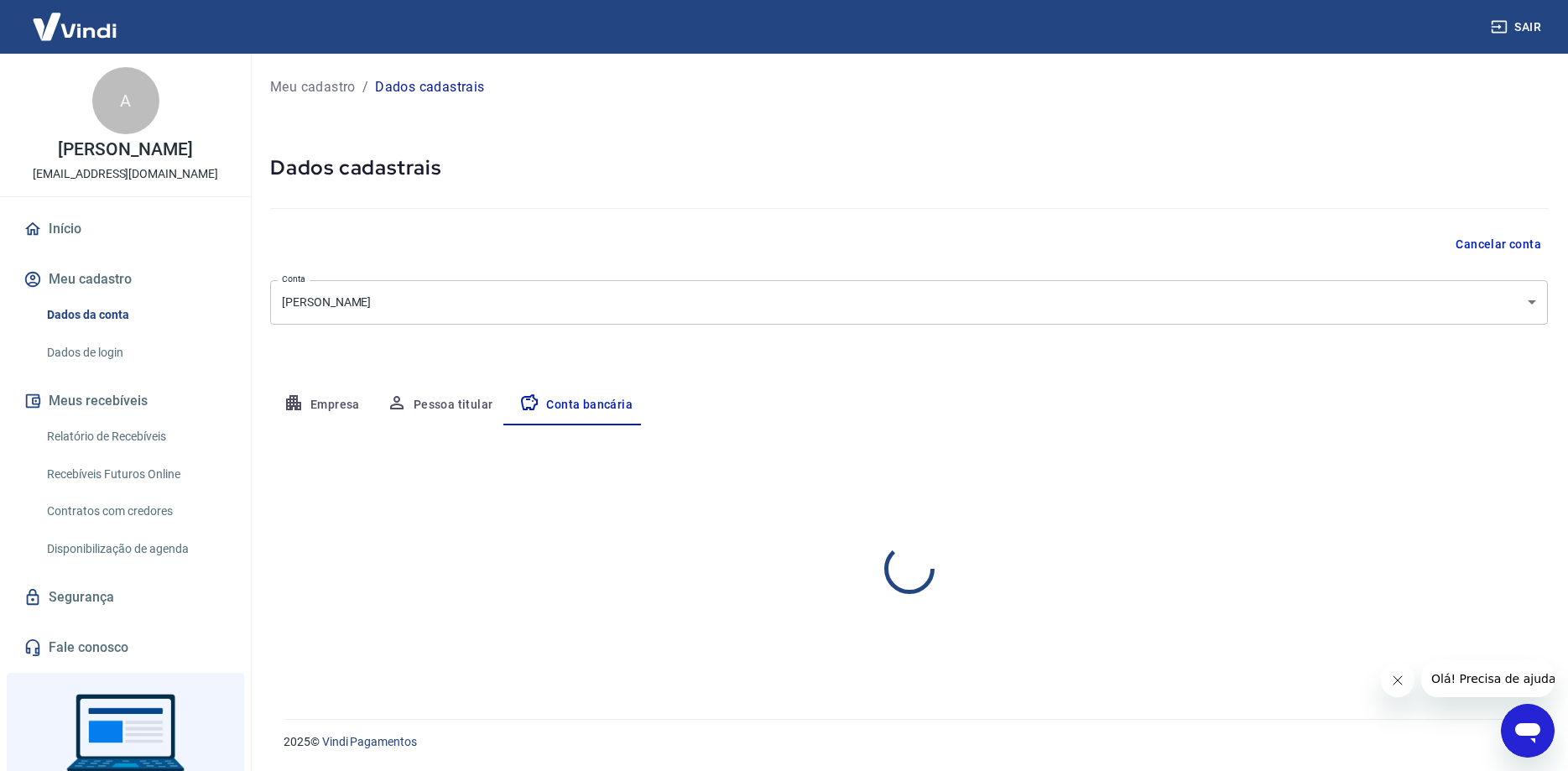
select select "1"
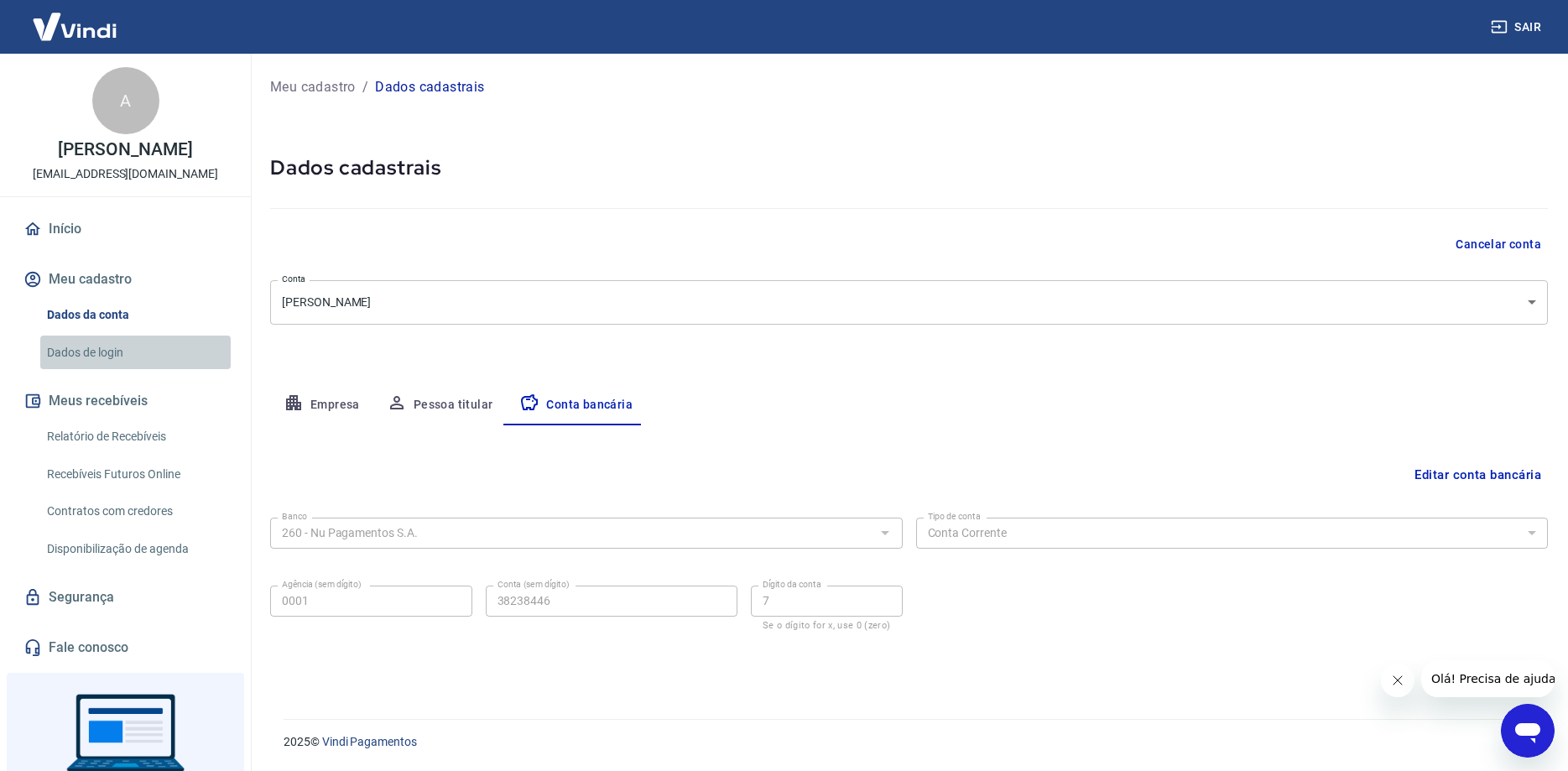
click at [113, 350] on link "Dados de login" at bounding box center [135, 352] width 191 height 34
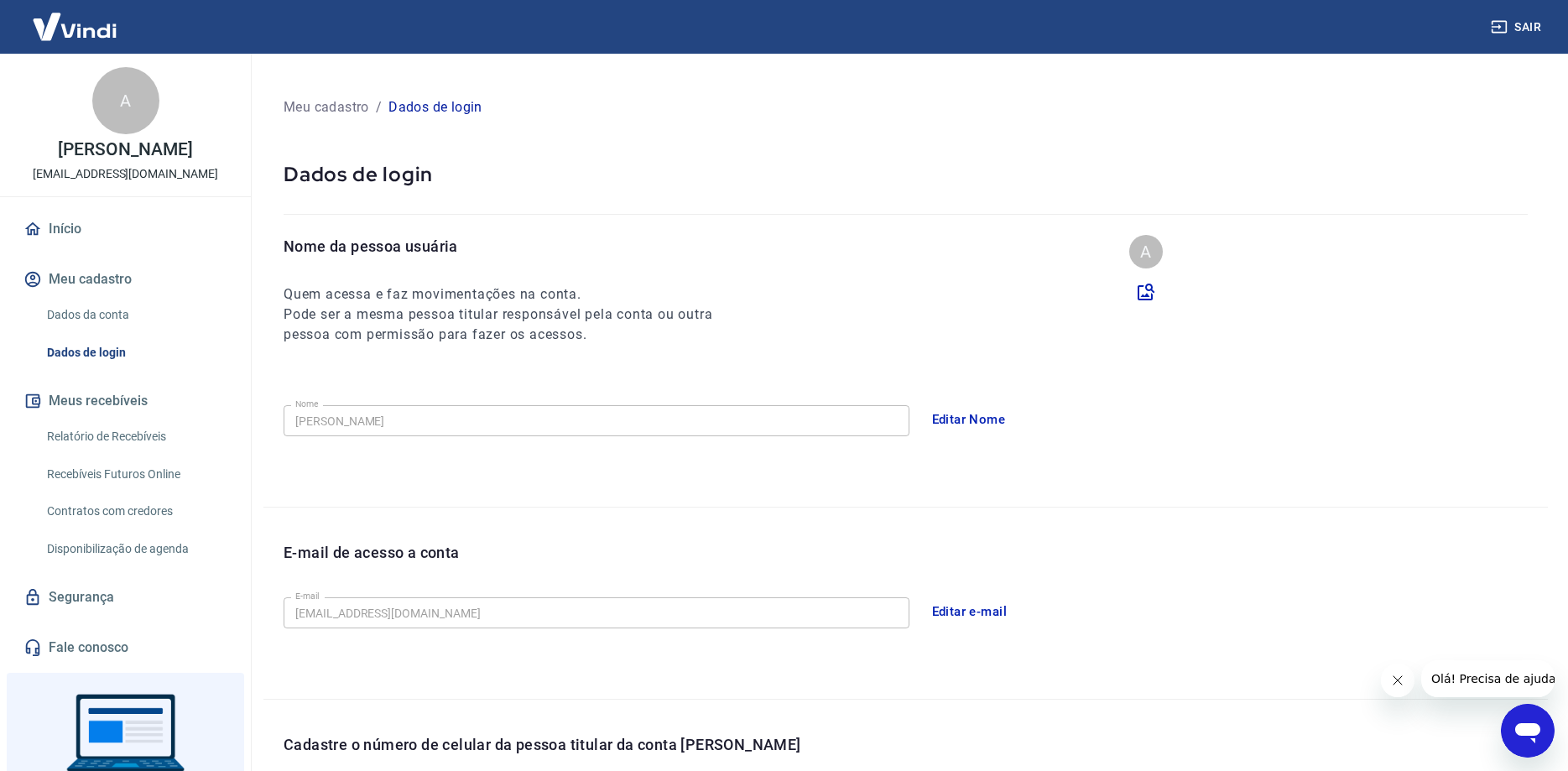
click at [990, 611] on button "Editar e-mail" at bounding box center [969, 612] width 94 height 35
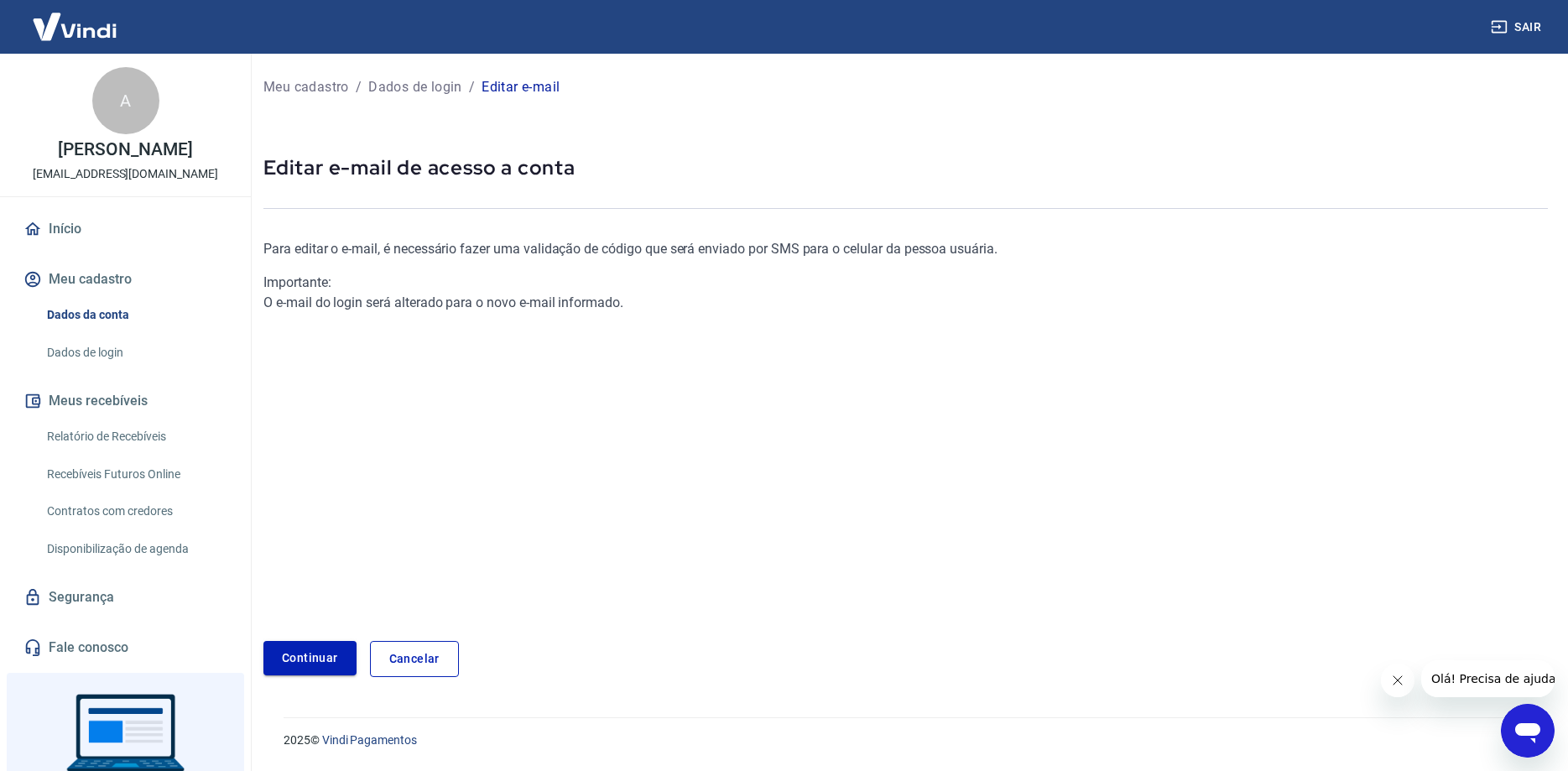
click at [304, 658] on link "Continuar" at bounding box center [309, 658] width 93 height 34
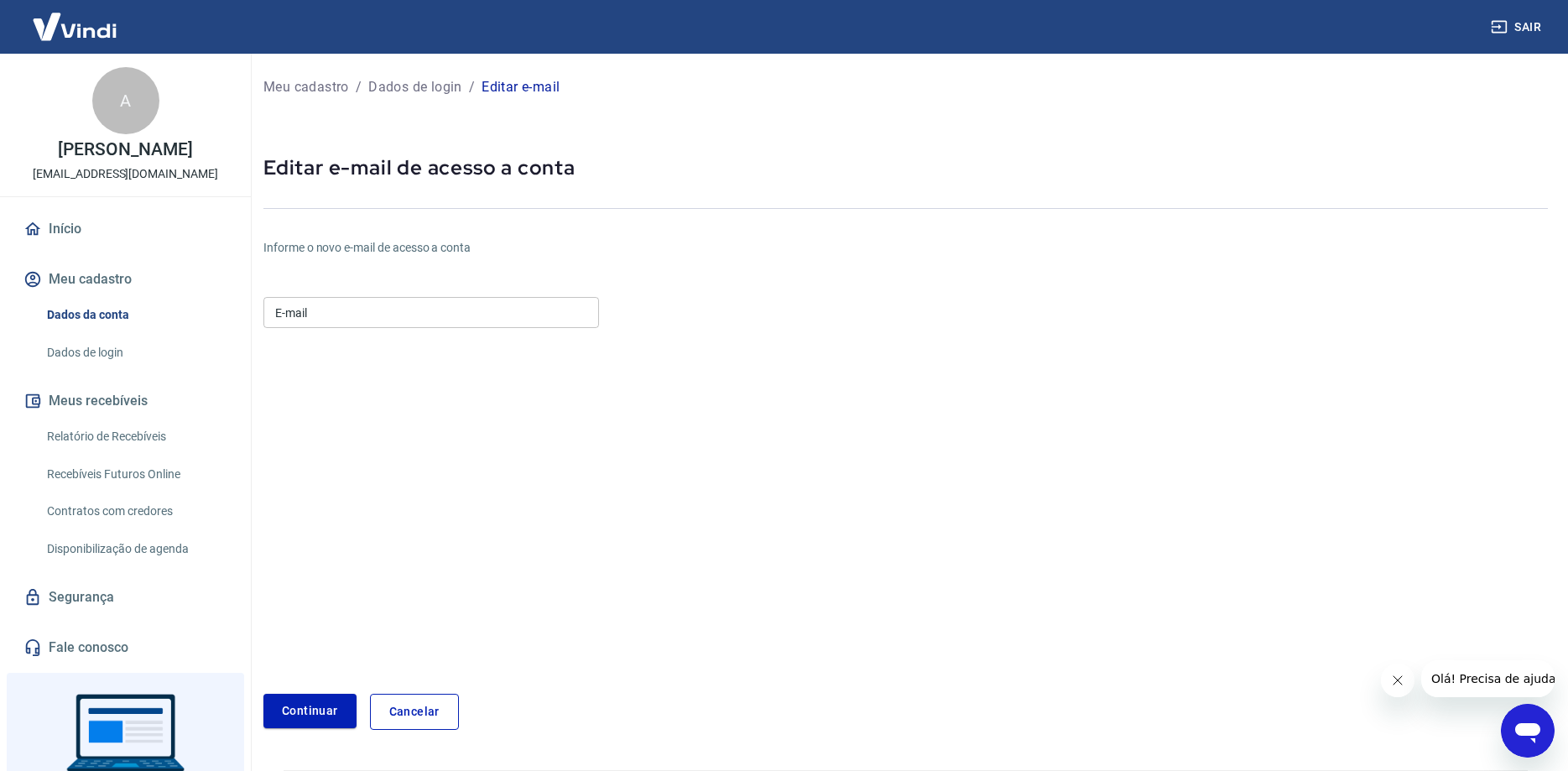
click at [299, 305] on input "E-mail" at bounding box center [430, 313] width 336 height 31
type input "[EMAIL_ADDRESS][DOMAIN_NAME]"
click at [297, 708] on button "Continuar" at bounding box center [309, 710] width 93 height 34
